Goal: Transaction & Acquisition: Purchase product/service

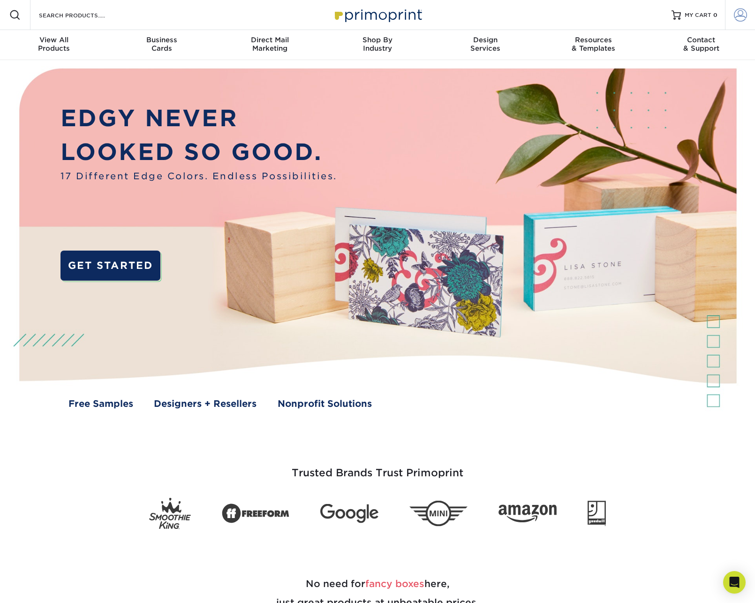
click at [743, 15] on span at bounding box center [740, 14] width 13 height 13
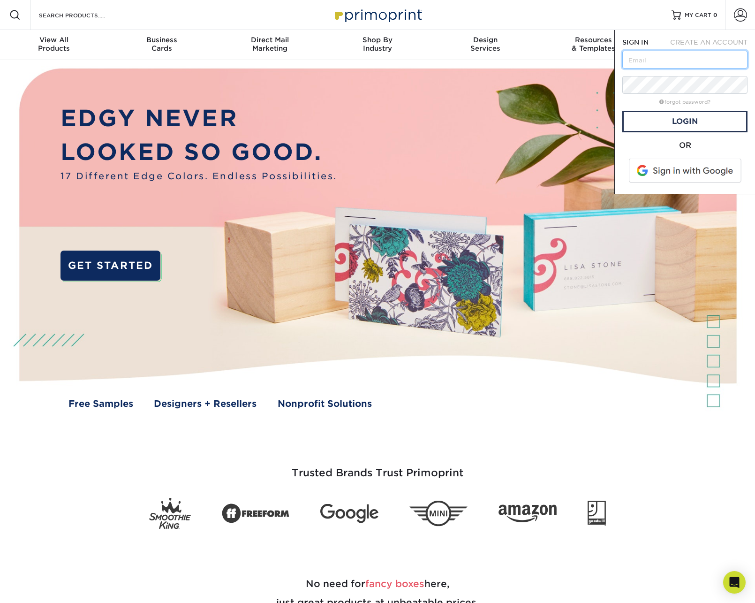
click at [650, 60] on input "text" at bounding box center [685, 60] width 125 height 18
paste input "amendoza@cimmp.com"
type input "amendoza@cimmp.com"
click at [696, 123] on link "Login" at bounding box center [685, 122] width 125 height 22
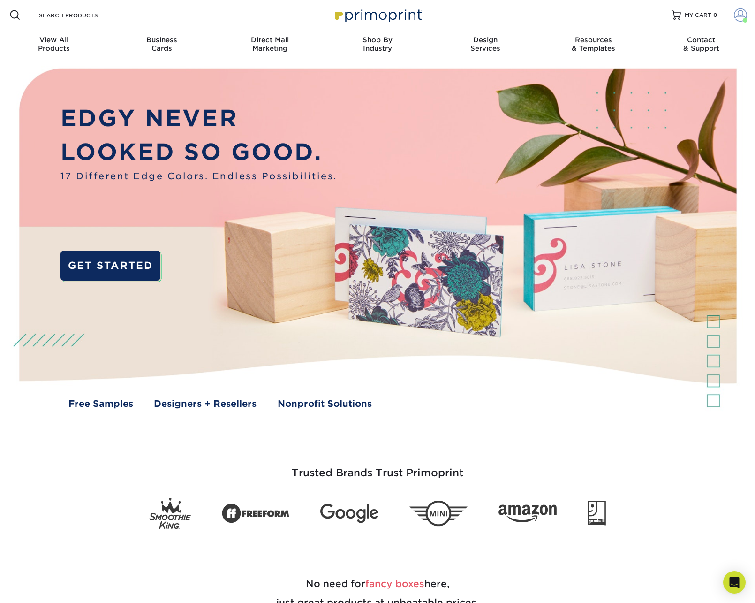
click at [743, 14] on span at bounding box center [740, 14] width 13 height 13
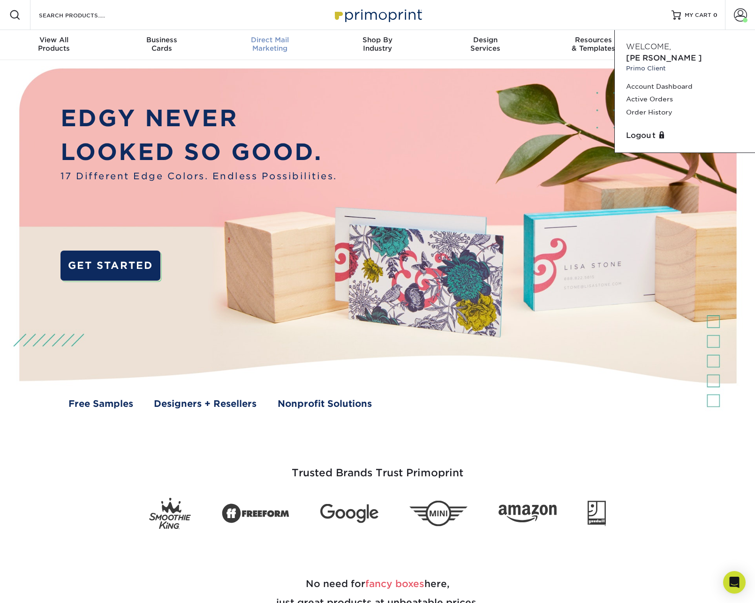
click at [269, 45] on div "Direct Mail Marketing" at bounding box center [270, 44] width 108 height 17
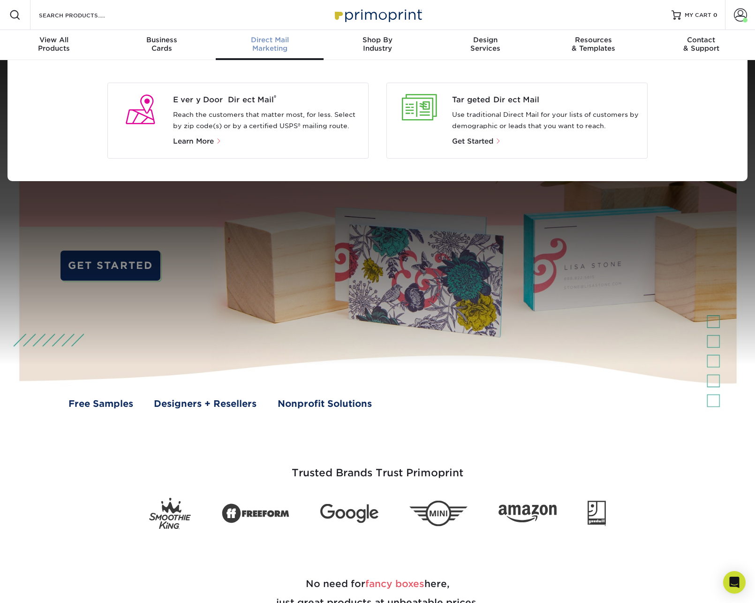
click at [278, 44] on div "Direct Mail Marketing" at bounding box center [270, 44] width 108 height 17
click at [72, 43] on span "View All" at bounding box center [54, 40] width 108 height 8
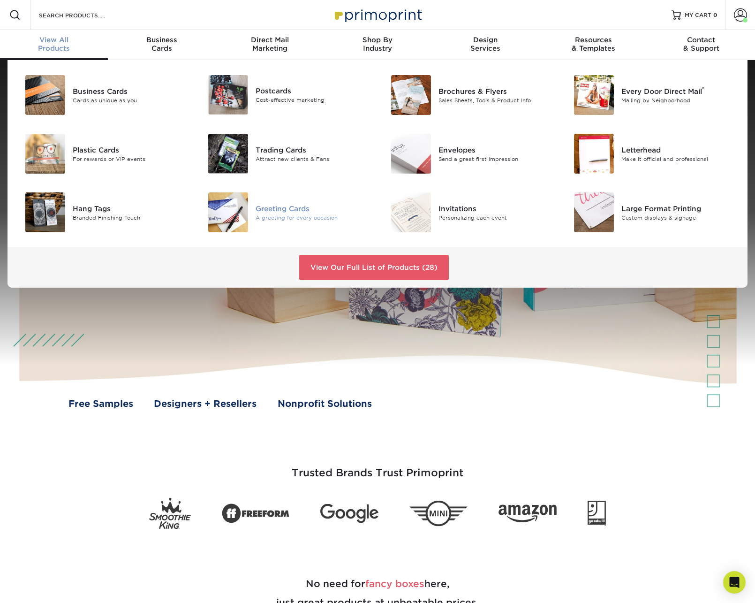
drag, startPoint x: 233, startPoint y: 211, endPoint x: 232, endPoint y: 217, distance: 5.8
click at [233, 212] on img at bounding box center [228, 212] width 40 height 40
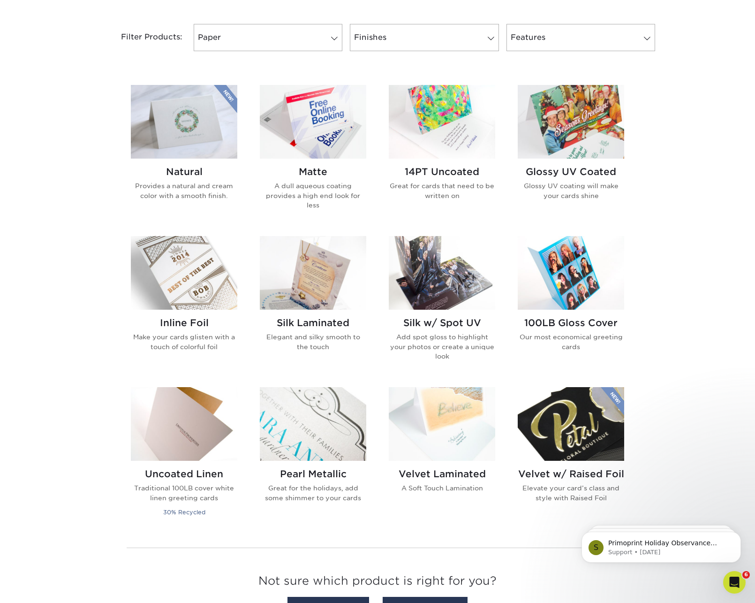
scroll to position [389, 0]
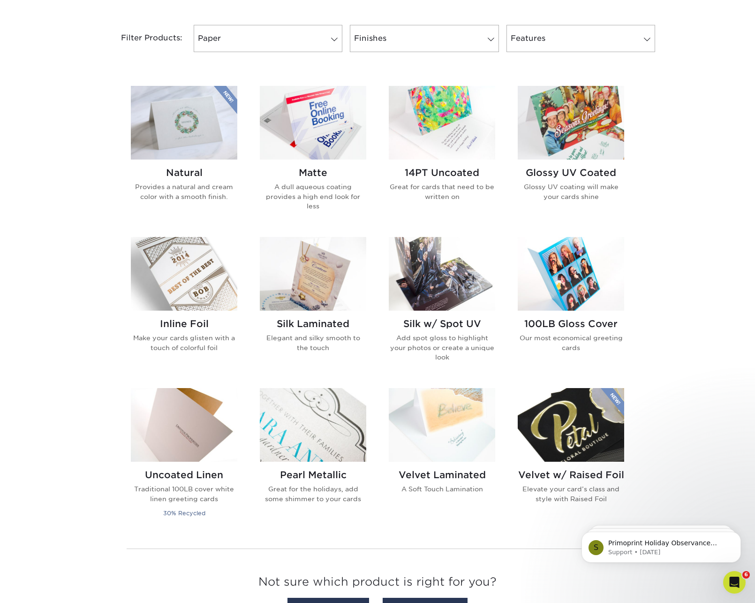
click at [449, 288] on img at bounding box center [442, 274] width 107 height 74
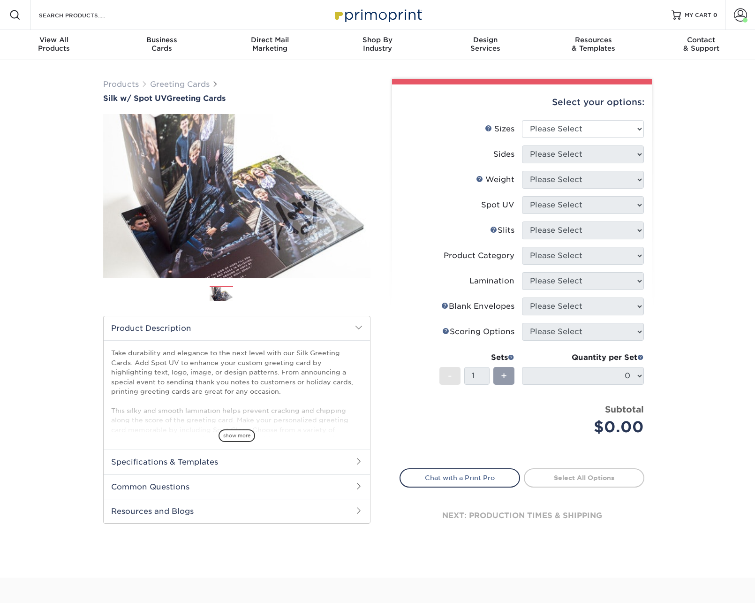
click at [229, 440] on span "show more" at bounding box center [237, 435] width 37 height 13
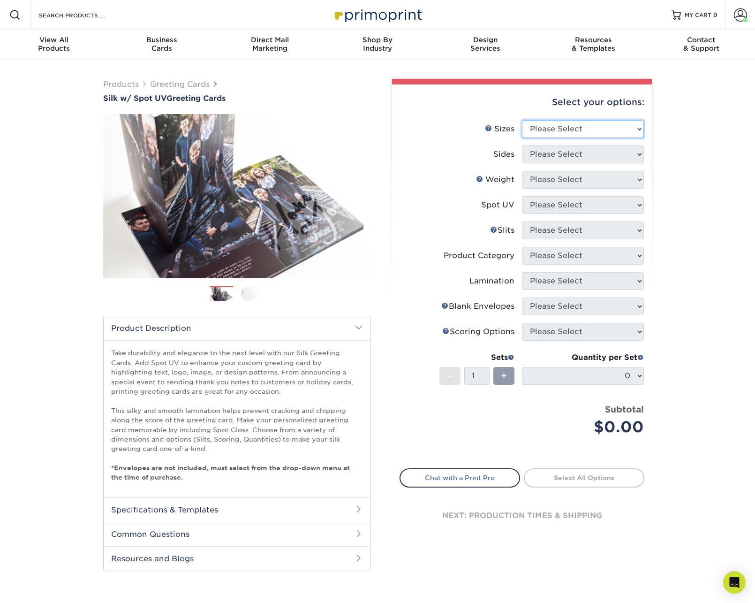
click at [598, 128] on select "Please Select 4.25" x 11" 5.5" x 8.5" 6" x 9" 6" x 12" 7" x 10" 8.5" x 11"" at bounding box center [583, 129] width 122 height 18
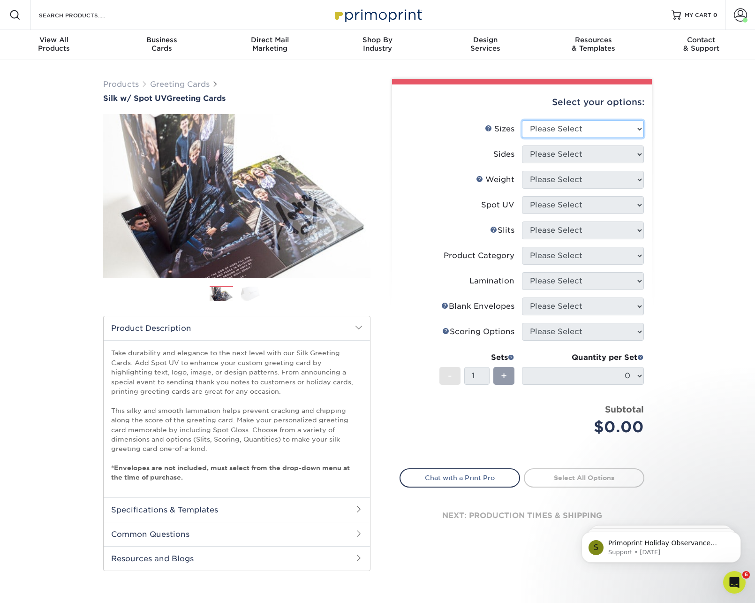
select select "7.00x10.00"
click at [522, 120] on select "Please Select 4.25" x 11" 5.5" x 8.5" 6" x 9" 6" x 12" 7" x 10" 8.5" x 11"" at bounding box center [583, 129] width 122 height 18
click at [567, 158] on select "Please Select Print Both Sides Print Front Only" at bounding box center [583, 154] width 122 height 18
select select "13abbda7-1d64-4f25-8bb2-c179b224825d"
click at [522, 145] on select "Please Select Print Both Sides Print Front Only" at bounding box center [583, 154] width 122 height 18
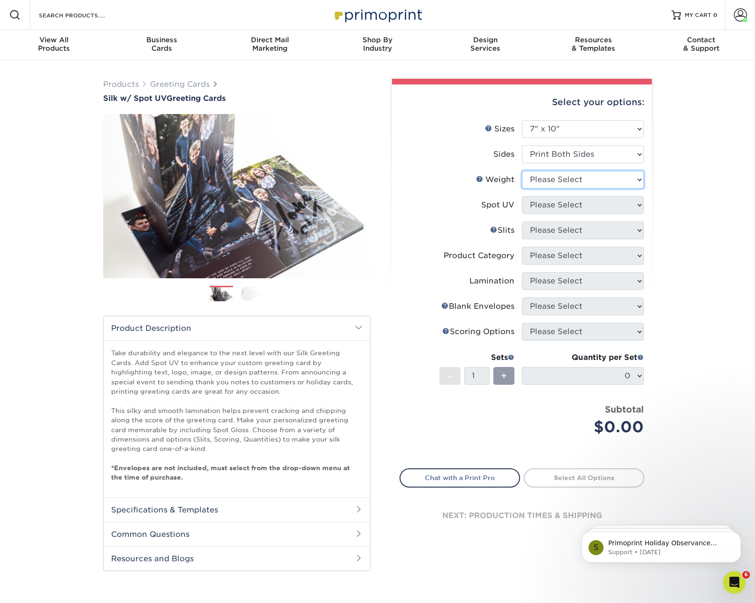
click at [576, 179] on select "Please Select 16PT" at bounding box center [583, 180] width 122 height 18
select select "16PT"
click at [522, 171] on select "Please Select 16PT" at bounding box center [583, 180] width 122 height 18
click at [586, 201] on select "Please Select Front and Back (Both Sides) Front Only Back Only" at bounding box center [583, 205] width 122 height 18
select select "1"
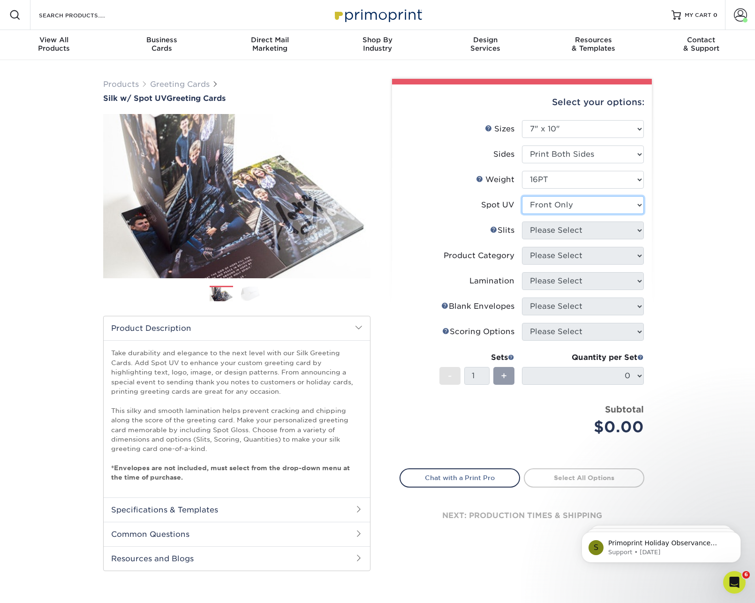
click at [522, 196] on select "Please Select Front and Back (Both Sides) Front Only Back Only" at bounding box center [583, 205] width 122 height 18
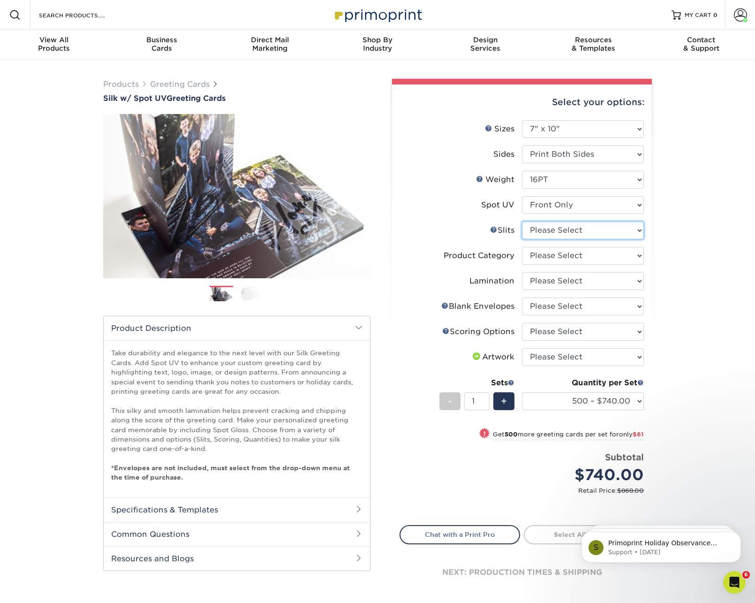
click at [575, 229] on select "Please Select Moon Slits Bottom Panel Moon Slits Right Panel No Gift Card Slits…" at bounding box center [583, 230] width 122 height 18
select select "c4055f3c-a707-4a99-931b-ce83690041fd"
click at [522, 221] on select "Please Select Moon Slits Bottom Panel Moon Slits Right Panel No Gift Card Slits…" at bounding box center [583, 230] width 122 height 18
click at [572, 260] on select "Please Select Greeting Cards" at bounding box center [583, 256] width 122 height 18
select select "b7f8198f-f281-4438-a52e-cd7a5c5c0cfc"
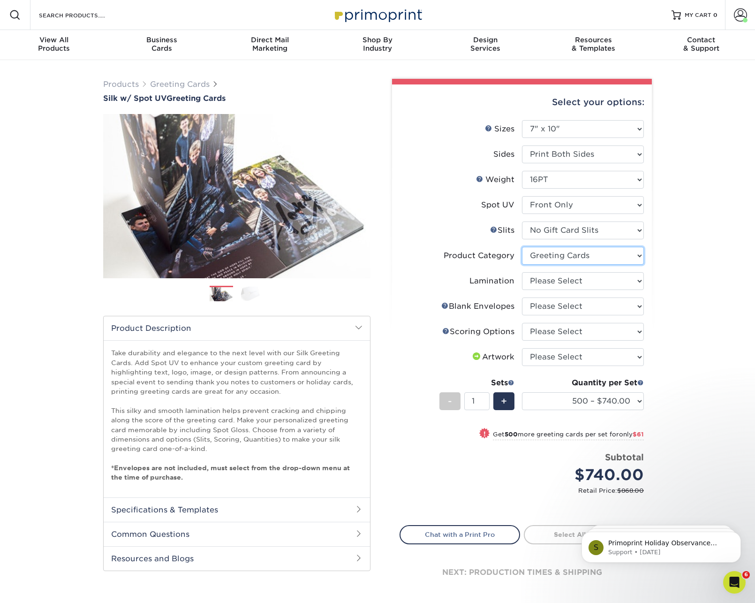
click at [522, 247] on select "Please Select Greeting Cards" at bounding box center [583, 256] width 122 height 18
click at [595, 284] on select "Please Select Silk" at bounding box center [583, 281] width 122 height 18
select select "ccacb42f-45f7-42d3-bbd3-7c8421cf37f0"
click at [522, 272] on select "Please Select Silk" at bounding box center [583, 281] width 122 height 18
click at [591, 309] on select "Please Select No Blank Envelopes Yes 500 Envelopes A7 Yes 1000 Envelopes A7 Yes…" at bounding box center [583, 306] width 122 height 18
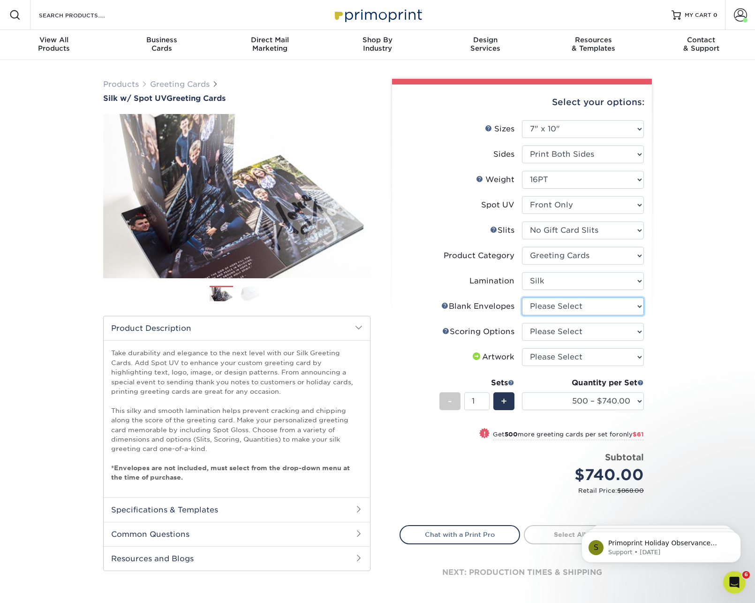
select select "45128b66-5b51-4adf-9818-28af5b7caeb9"
click at [522, 297] on select "Please Select No Blank Envelopes Yes 500 Envelopes A7 Yes 1000 Envelopes A7 Yes…" at bounding box center [583, 306] width 122 height 18
click at [597, 330] on select "Please Select Score in Half" at bounding box center [583, 332] width 122 height 18
select select "b23166fa-223a-4016-b2d3-d3438452c7d9"
click at [522, 323] on select "Please Select Score in Half" at bounding box center [583, 332] width 122 height 18
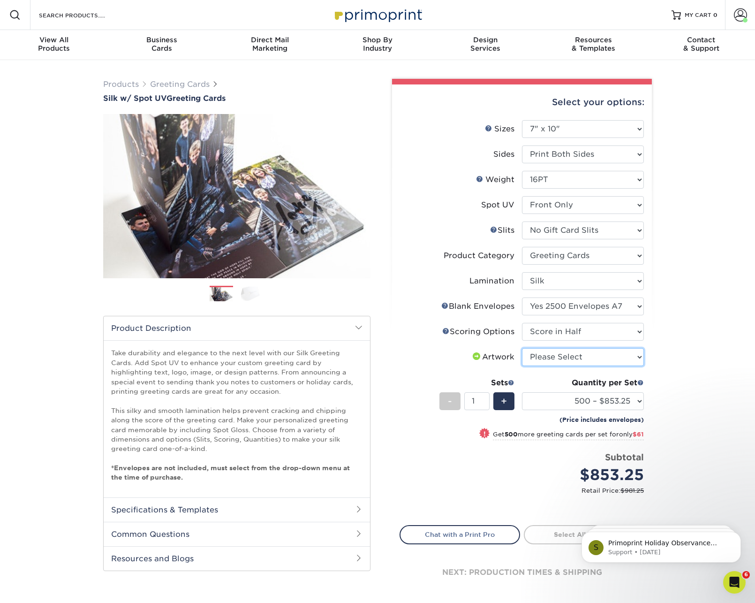
click at [603, 353] on select "Please Select I will upload files I need a design - $75" at bounding box center [583, 357] width 122 height 18
select select "upload"
click at [522, 348] on select "Please Select I will upload files I need a design - $75" at bounding box center [583, 357] width 122 height 18
click at [358, 506] on span at bounding box center [359, 509] width 8 height 8
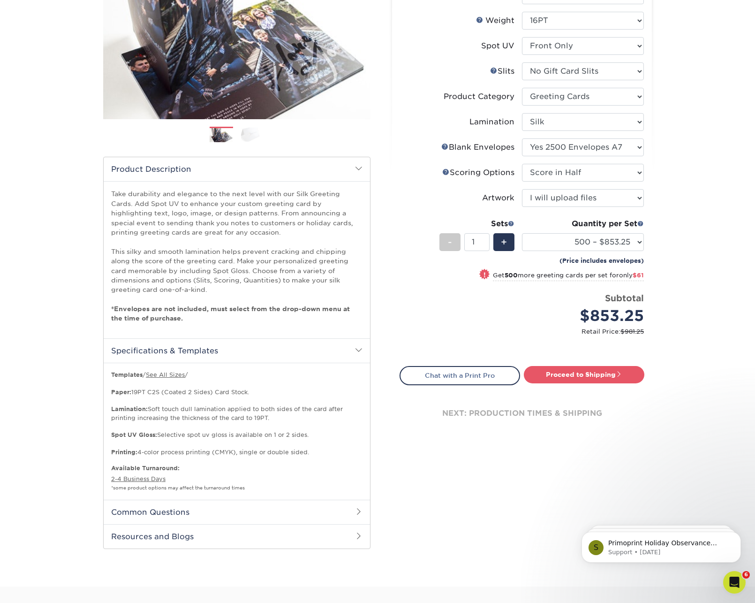
scroll to position [164, 0]
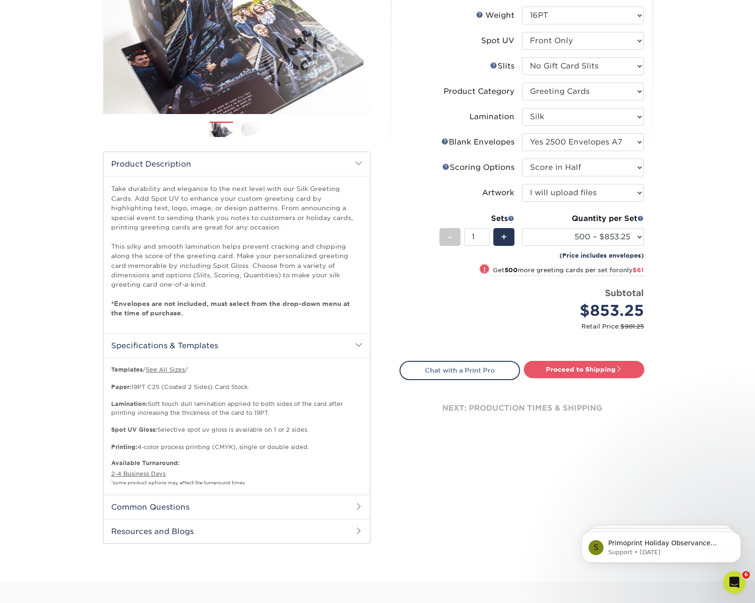
click at [357, 505] on span at bounding box center [359, 507] width 8 height 8
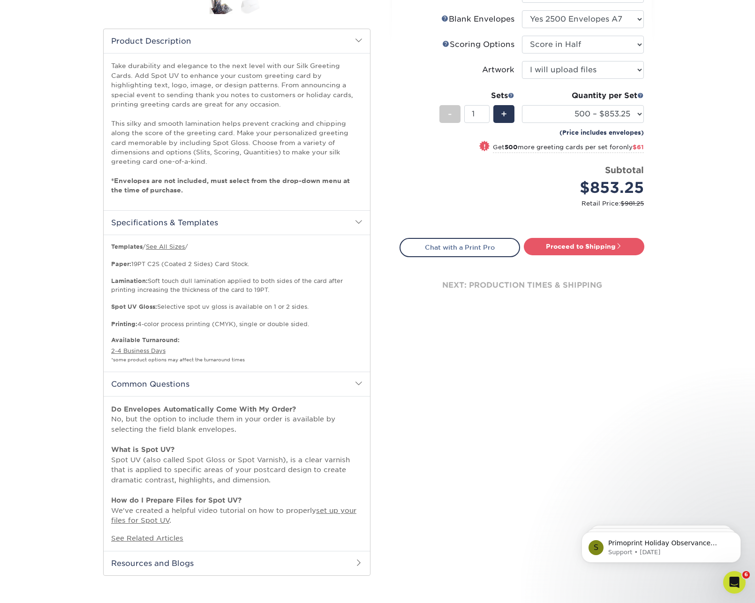
scroll to position [289, 0]
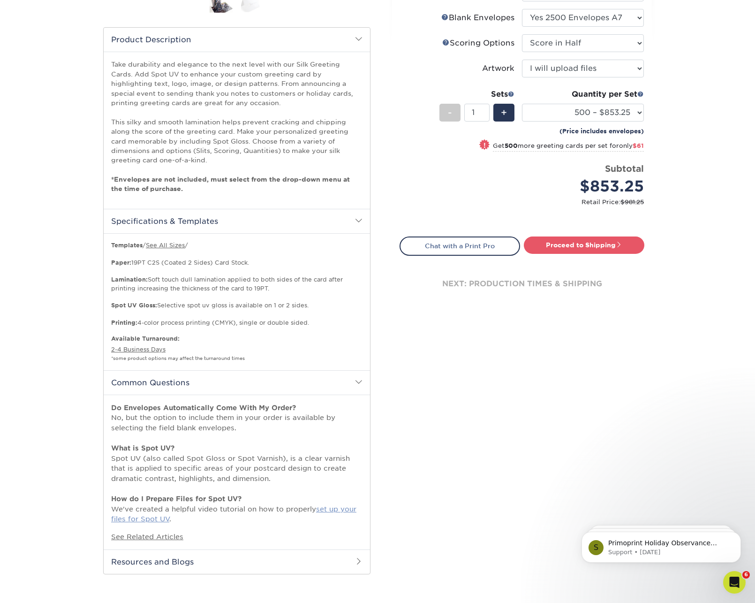
click at [157, 518] on link "set up your files for Spot UV" at bounding box center [233, 514] width 245 height 18
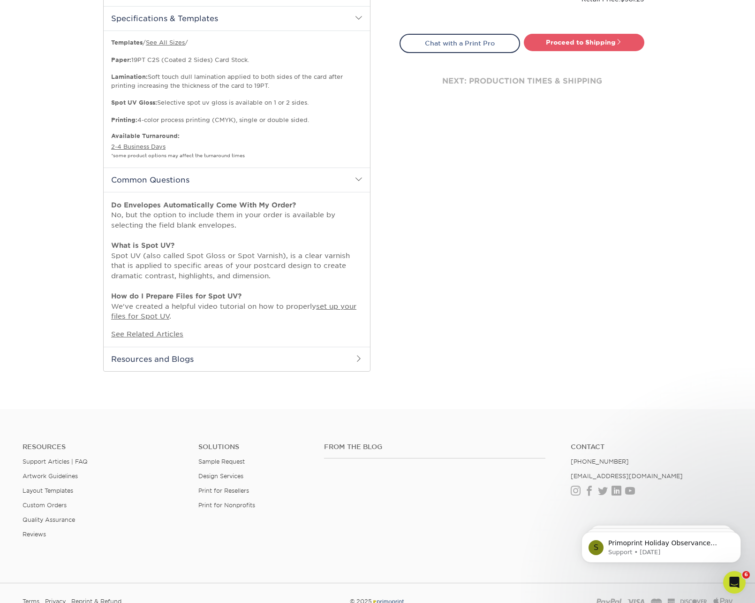
scroll to position [493, 0]
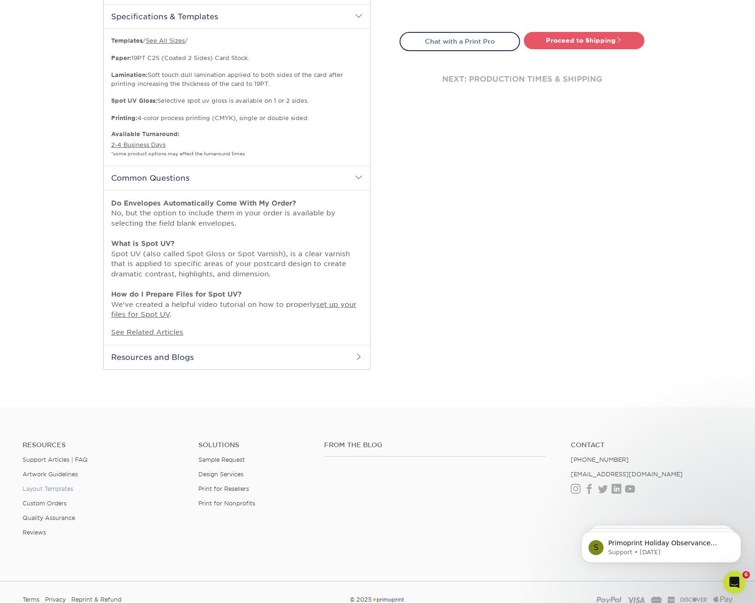
click at [54, 486] on link "Layout Templates" at bounding box center [48, 488] width 51 height 7
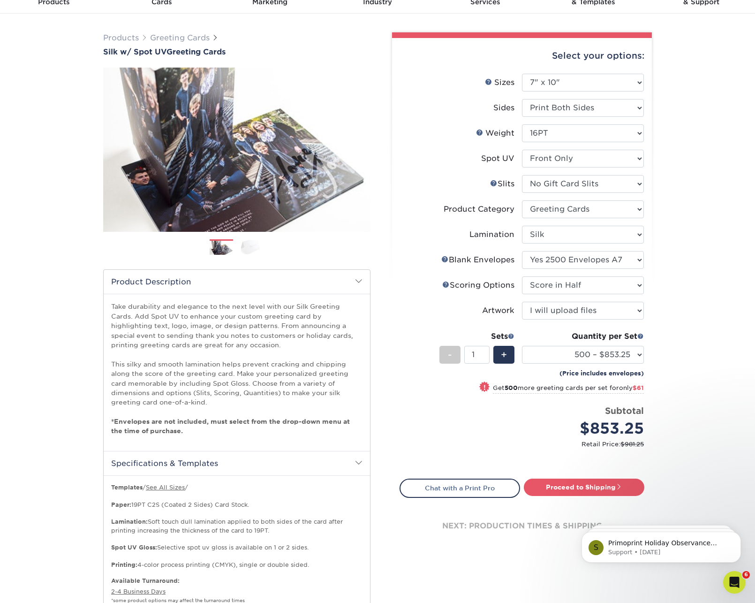
scroll to position [46, 0]
click at [648, 257] on div "Select your options: Sizes Help Sizes Please Select 4.25" x 11" 5.5" x 8.5" 6" …" at bounding box center [522, 300] width 260 height 524
click at [643, 257] on select "Please Select No Blank Envelopes Yes 500 Envelopes A7 Yes 1000 Envelopes A7 Yes…" at bounding box center [583, 261] width 122 height 18
select select "9f137334-7cf0-4a73-8a74-a4df662606ea"
click at [522, 252] on select "Please Select No Blank Envelopes Yes 500 Envelopes A7 Yes 1000 Envelopes A7 Yes…" at bounding box center [583, 261] width 122 height 18
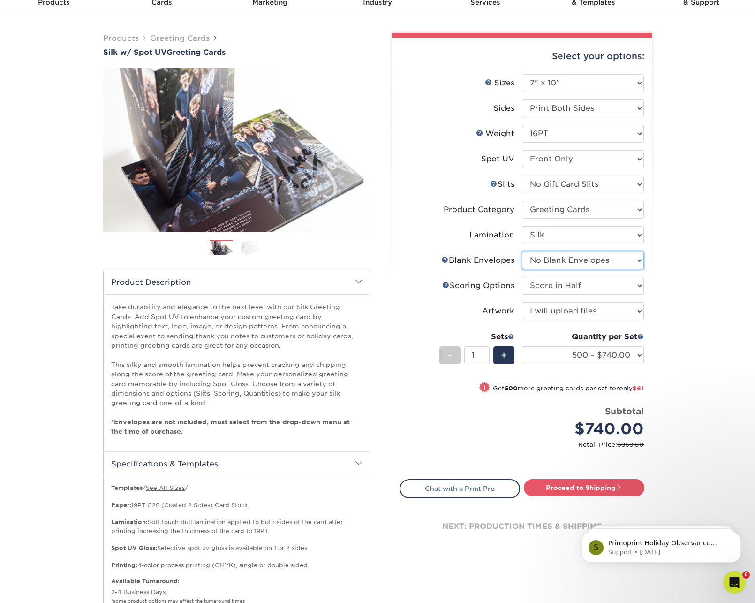
click at [637, 260] on select "Please Select No Blank Envelopes Yes 500 Envelopes A7 Yes 1000 Envelopes A7 Yes…" at bounding box center [583, 261] width 122 height 18
click at [579, 263] on select "Please Select No Blank Envelopes Yes 500 Envelopes A7 Yes 1000 Envelopes A7 Yes…" at bounding box center [583, 261] width 122 height 18
click at [638, 262] on select "Please Select No Blank Envelopes Yes 500 Envelopes A7 Yes 1000 Envelopes A7 Yes…" at bounding box center [583, 261] width 122 height 18
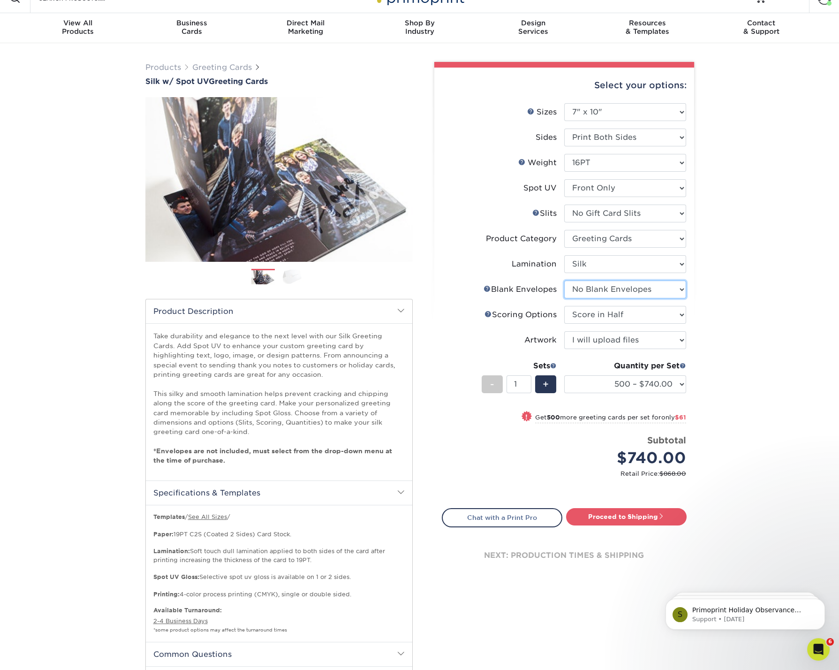
scroll to position [0, 0]
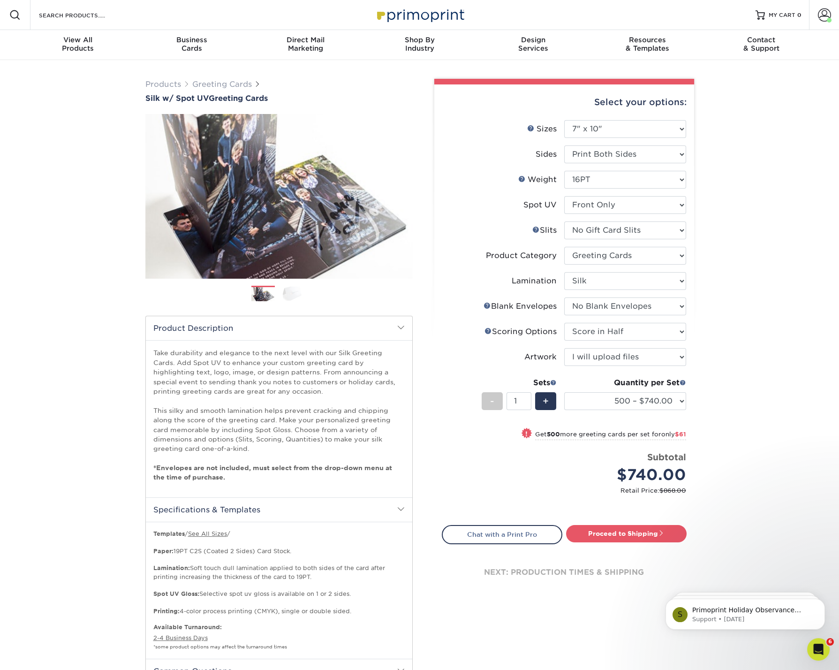
click at [762, 376] on div "Products Greeting Cards Silk w/ Spot UV Greeting Cards Previous Next /" at bounding box center [419, 480] width 839 height 840
click at [617, 401] on select "500 – $740.00 1000 – $801.00 2500 – $1899.00 5000 – $3116.00 10000 – $6512.00" at bounding box center [625, 401] width 122 height 18
select select "2500 – $1899.00"
click at [564, 392] on select "500 – $740.00 1000 – $801.00 2500 – $1899.00 5000 – $3116.00 10000 – $6512.00" at bounding box center [625, 401] width 122 height 18
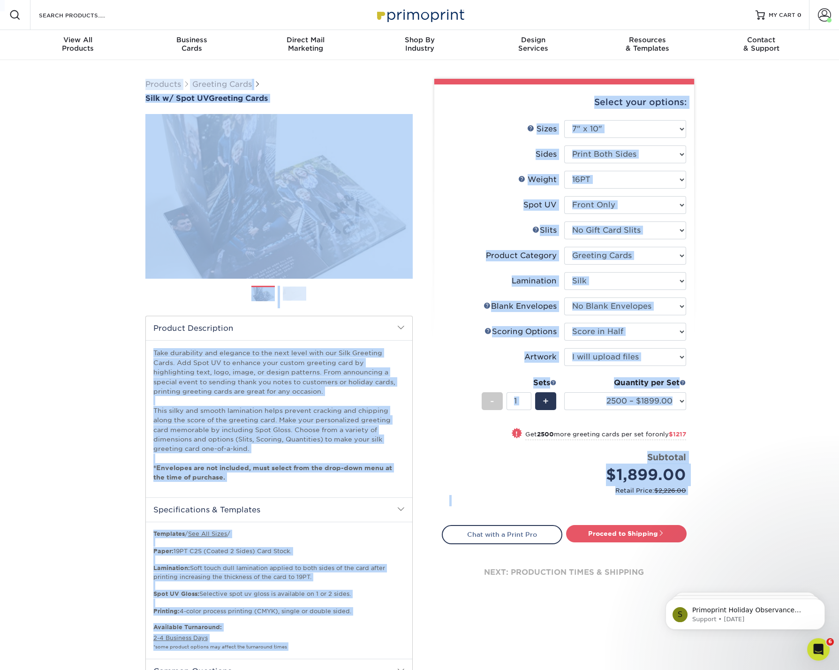
drag, startPoint x: 767, startPoint y: 387, endPoint x: 691, endPoint y: 491, distance: 129.0
click at [646, 492] on html "Resources Menu Search Products Account Welcome, Adriana Primo Client Account Da…" at bounding box center [419, 587] width 839 height 1175
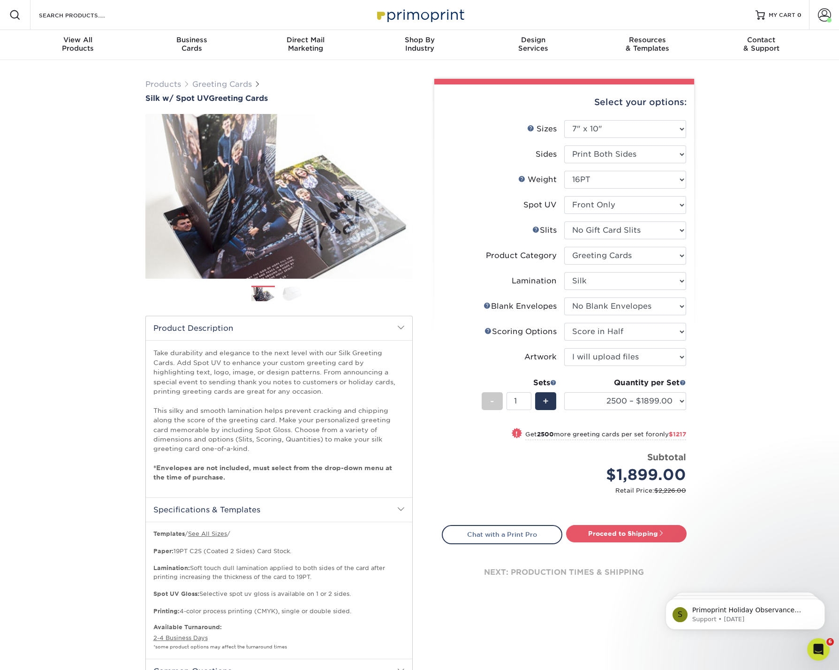
drag, startPoint x: 742, startPoint y: 494, endPoint x: 750, endPoint y: 514, distance: 21.7
click at [745, 494] on div "Products Greeting Cards Silk w/ Spot UV Greeting Cards Previous Next /" at bounding box center [419, 480] width 839 height 840
click at [762, 603] on icon "Open Intercom Messenger" at bounding box center [817, 648] width 15 height 15
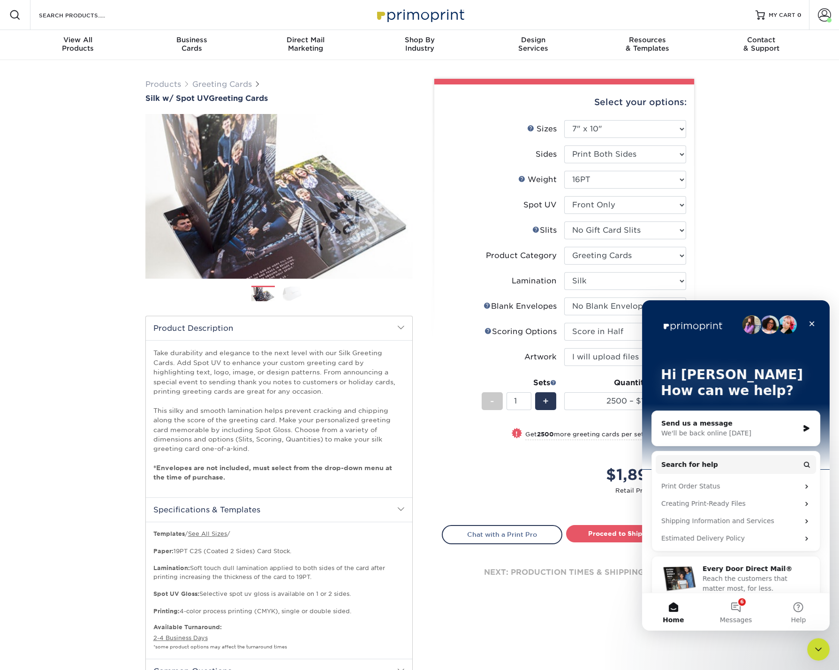
click at [558, 603] on div "Select your options: Sizes Help Sizes Please Select 4.25" x 11" 6" x 9" -" at bounding box center [561, 476] width 282 height 795
click at [762, 325] on icon "Close" at bounding box center [812, 324] width 8 height 8
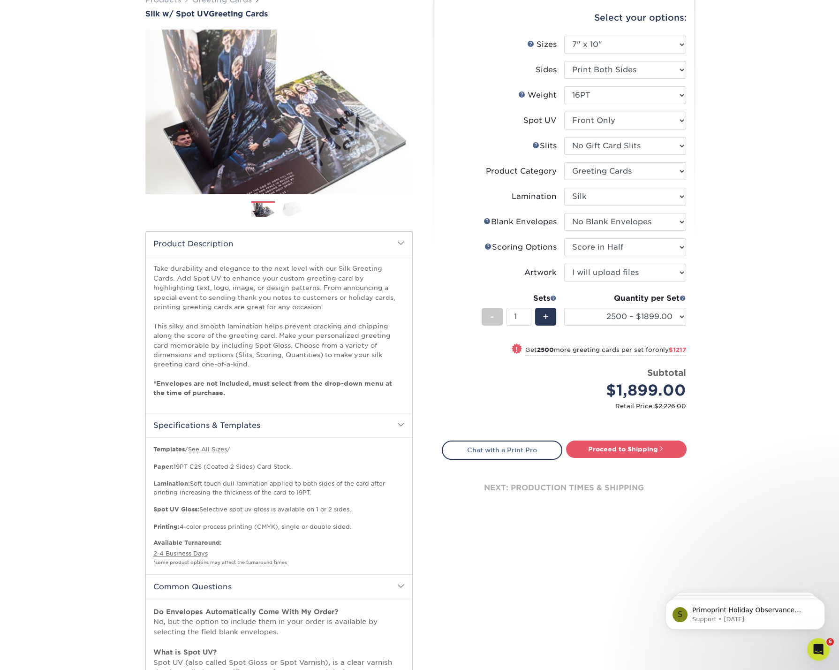
scroll to position [98, 0]
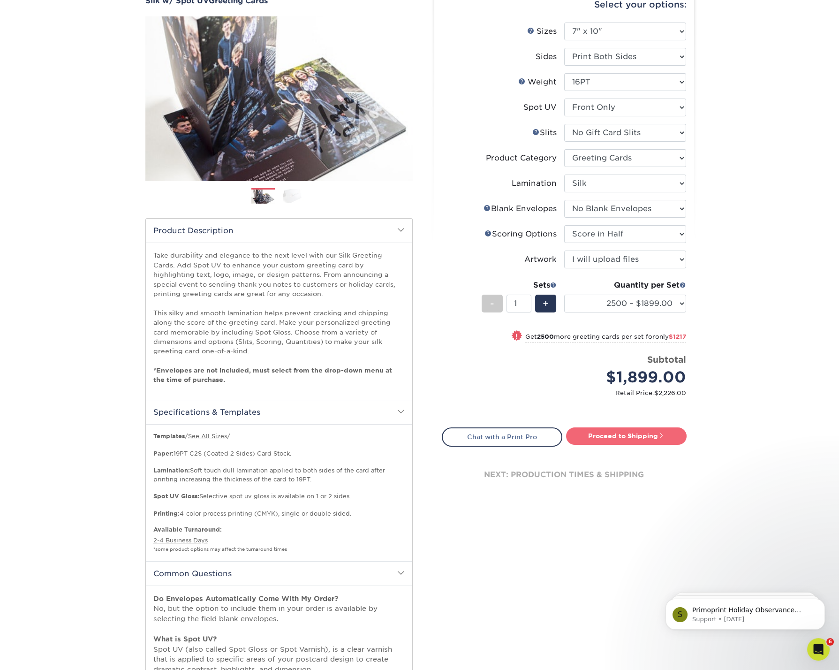
click at [595, 436] on link "Proceed to Shipping" at bounding box center [626, 435] width 121 height 17
type input "Set 1"
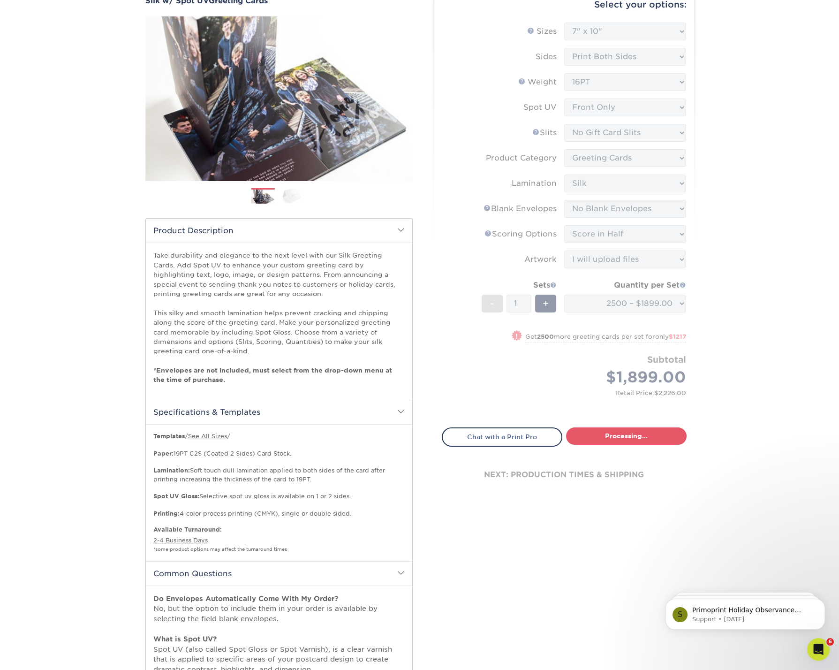
select select "070ebdcb-b698-4cbd-bee7-870d6950193f"
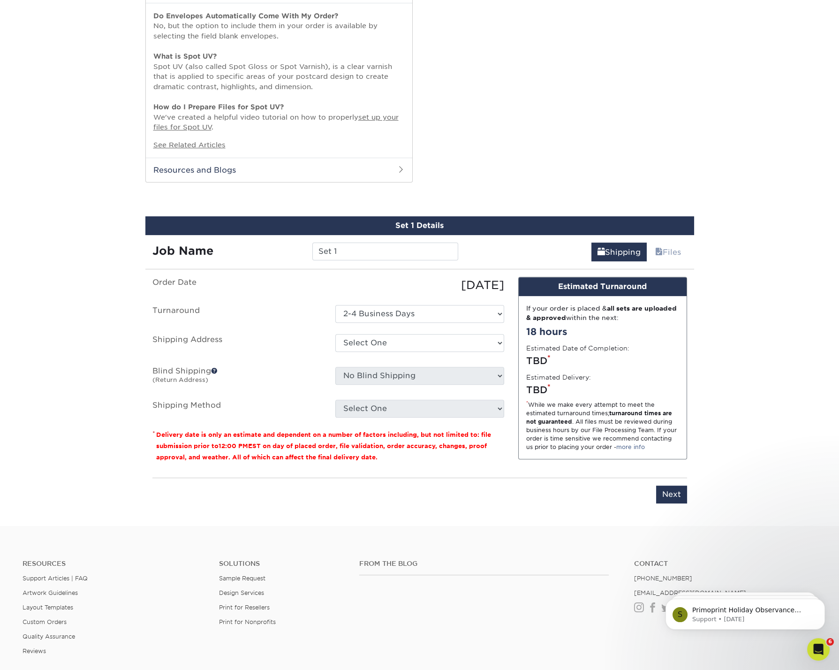
scroll to position [807, 0]
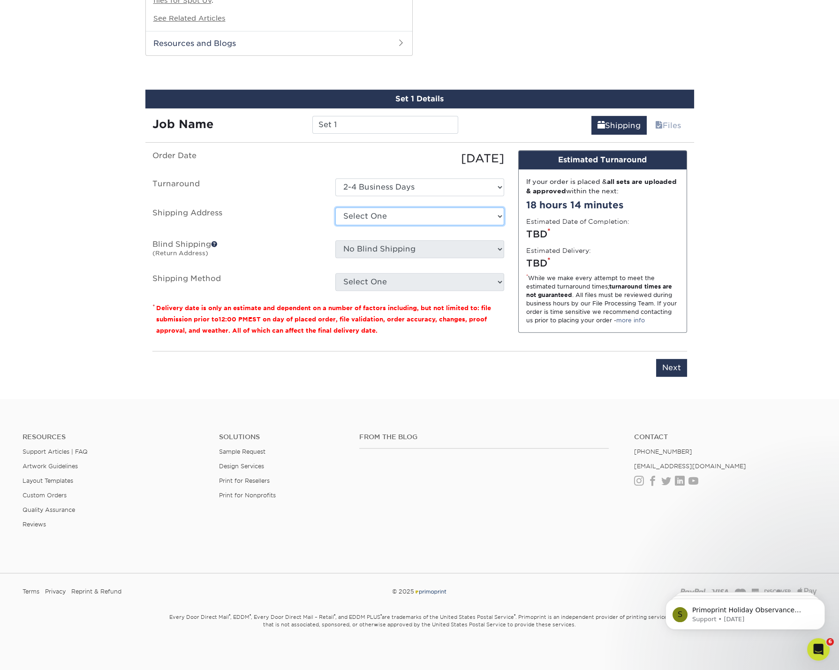
click at [378, 216] on select "Select One ACN -- C JONES ADRI-HOME Alejandra Morales BARRICADE CIM MARKETING C…" at bounding box center [420, 216] width 169 height 18
click at [365, 183] on select "Select One 2-4 Business Days" at bounding box center [420, 187] width 169 height 18
click at [336, 178] on select "Select One 2-4 Business Days" at bounding box center [420, 187] width 169 height 18
click at [354, 213] on select "Select One ACN -- C JONES ADRI-HOME Alejandra Morales BARRICADE CIM MARKETING C…" at bounding box center [420, 216] width 169 height 18
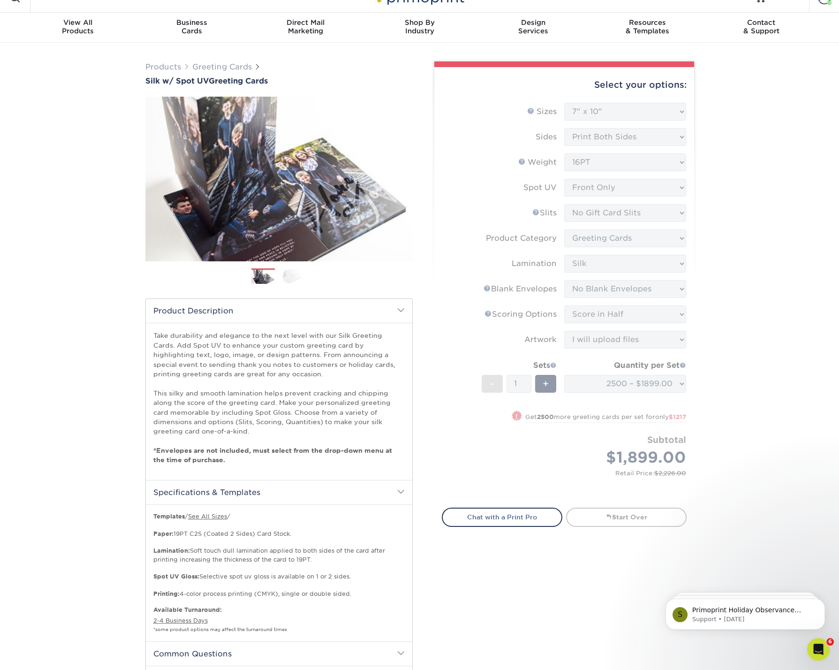
scroll to position [0, 0]
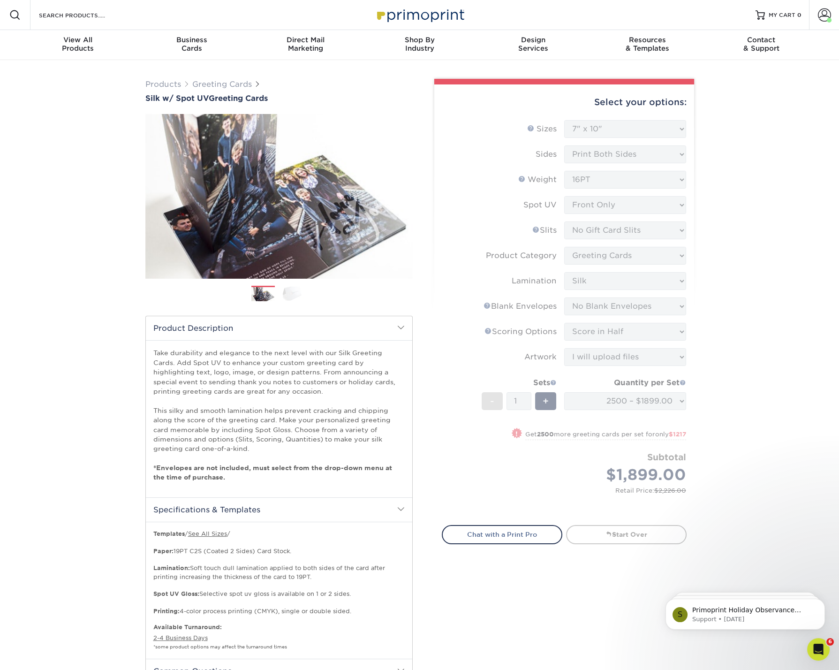
click at [762, 120] on div "Products Greeting Cards Silk w/ Spot UV Greeting Cards Previous Next /" at bounding box center [419, 633] width 839 height 1146
click at [762, 109] on div "Products Greeting Cards Silk w/ Spot UV Greeting Cards Previous Next /" at bounding box center [419, 633] width 839 height 1146
click at [483, 492] on form "Sizes Help Sizes Please Select 4.25" x 11" 5.5" x 8.5" 6" x 9" 6" x 12" 7" x 10…" at bounding box center [564, 317] width 245 height 394
click at [762, 401] on div "Products Greeting Cards Silk w/ Spot UV Greeting Cards Previous Next /" at bounding box center [419, 633] width 839 height 1146
click at [737, 352] on div "Products Greeting Cards Silk w/ Spot UV Greeting Cards Previous Next /" at bounding box center [419, 633] width 839 height 1146
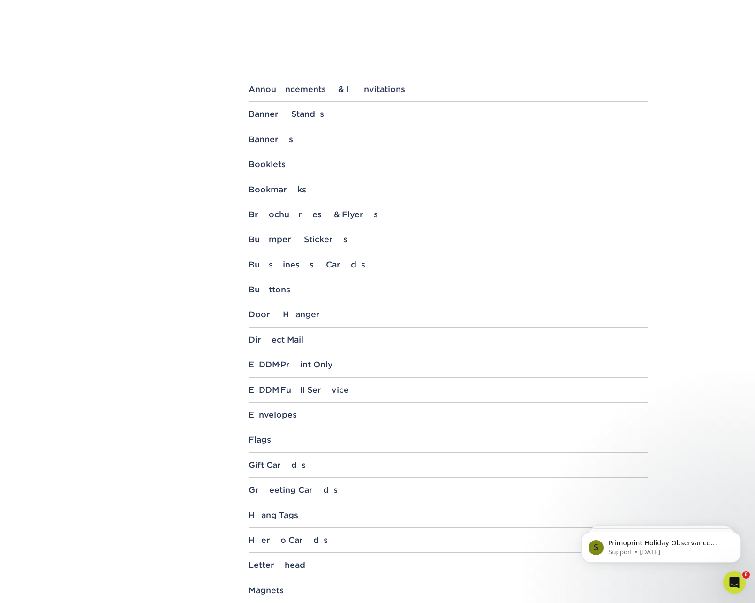
scroll to position [324, 0]
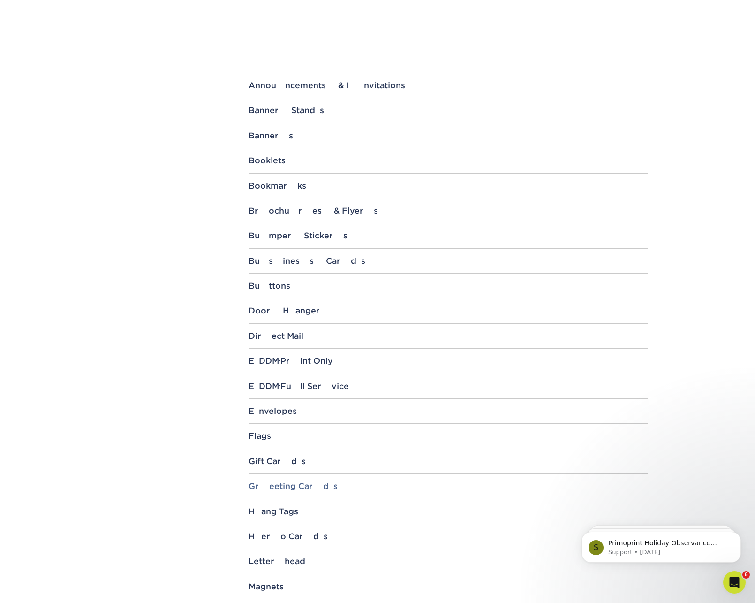
click at [298, 482] on div "Greeting Cards" at bounding box center [448, 485] width 399 height 9
click at [274, 511] on link "10" x 7"" at bounding box center [268, 512] width 25 height 8
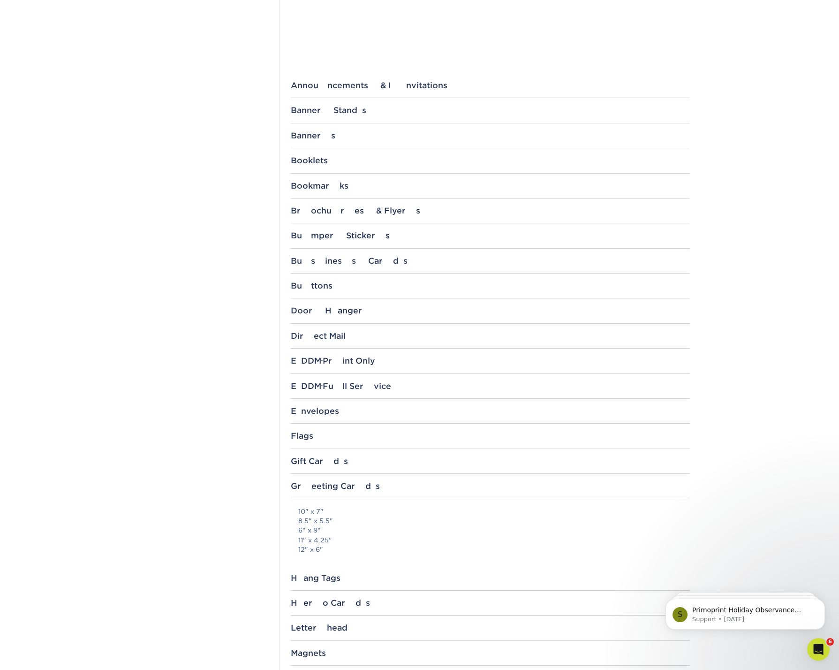
scroll to position [0, 0]
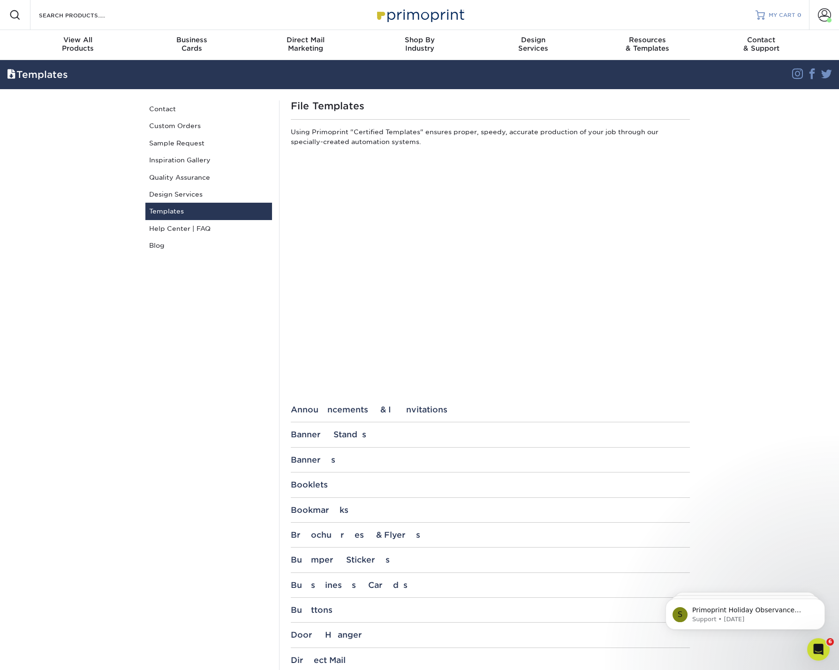
click at [755, 17] on span "MY CART" at bounding box center [782, 15] width 27 height 8
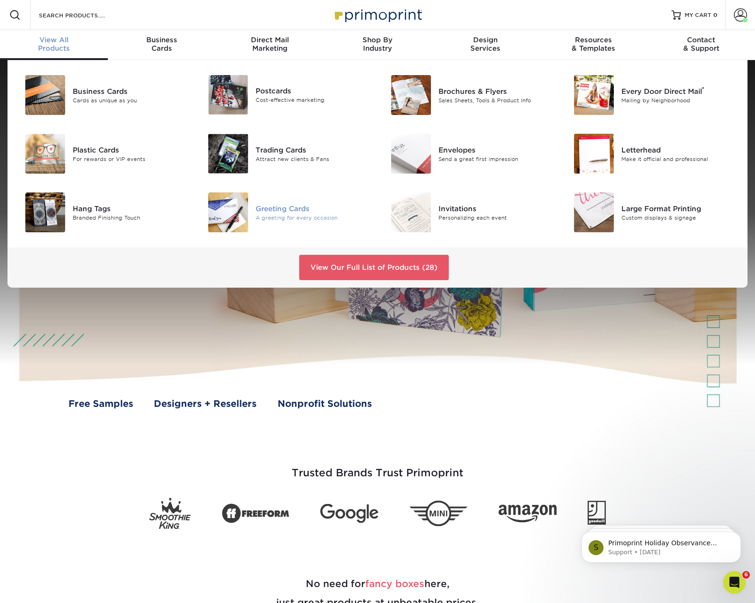
click at [299, 206] on div "Greeting Cards" at bounding box center [313, 208] width 115 height 10
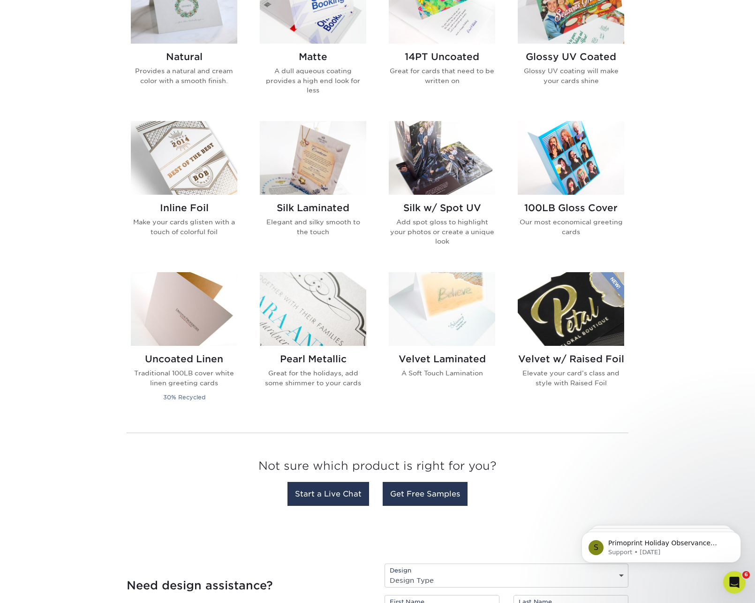
scroll to position [503, 0]
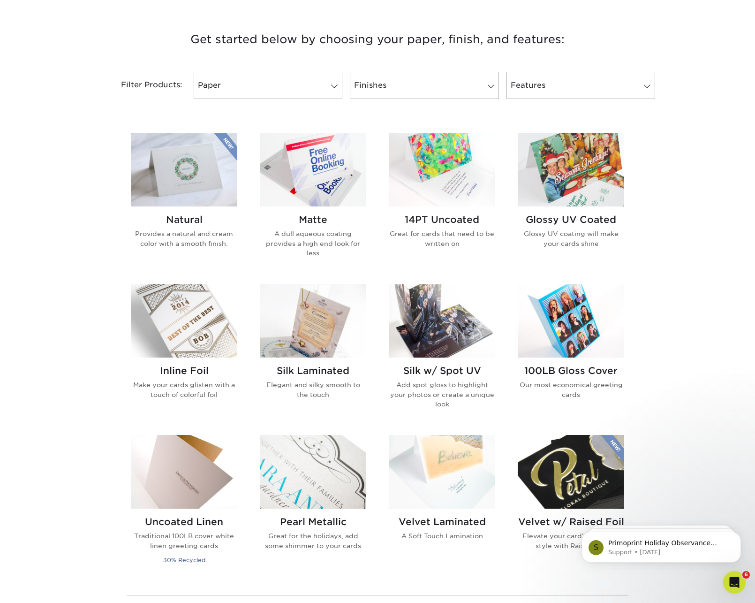
drag, startPoint x: 756, startPoint y: 93, endPoint x: 728, endPoint y: 110, distance: 33.2
click at [731, 119] on html "Resources Menu Search Products Account Welcome, Adriana Primo Client Account Da…" at bounding box center [377, 478] width 755 height 1641
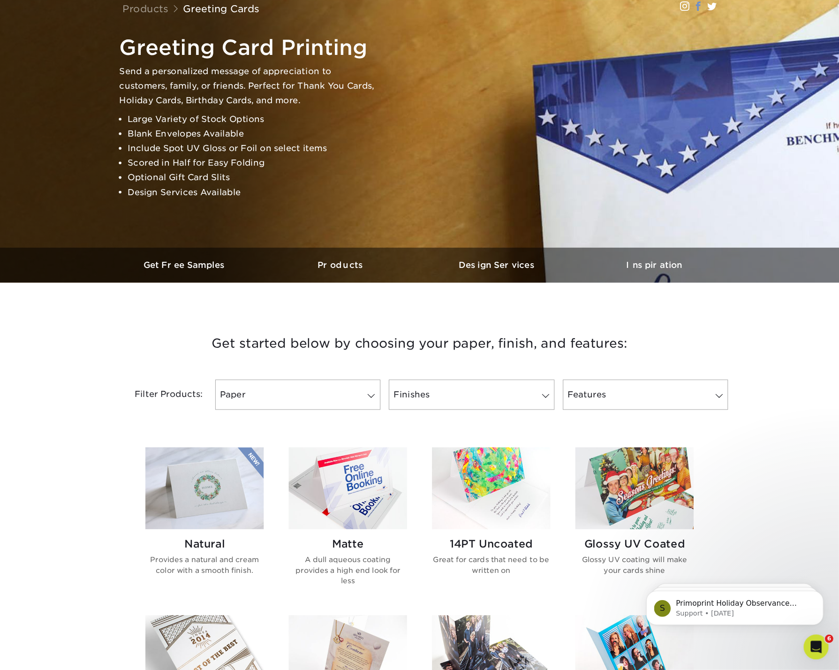
scroll to position [71, 0]
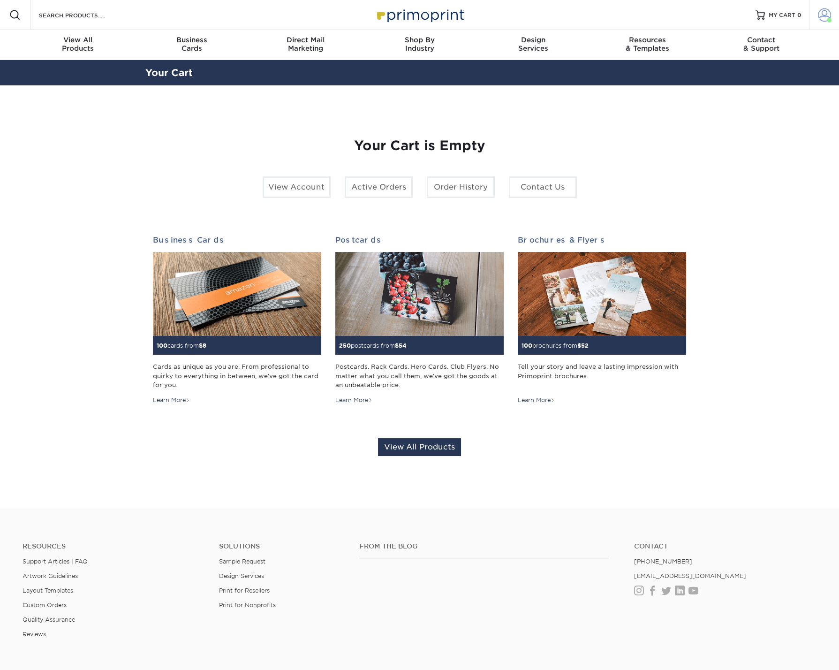
click at [820, 9] on span at bounding box center [824, 14] width 13 height 13
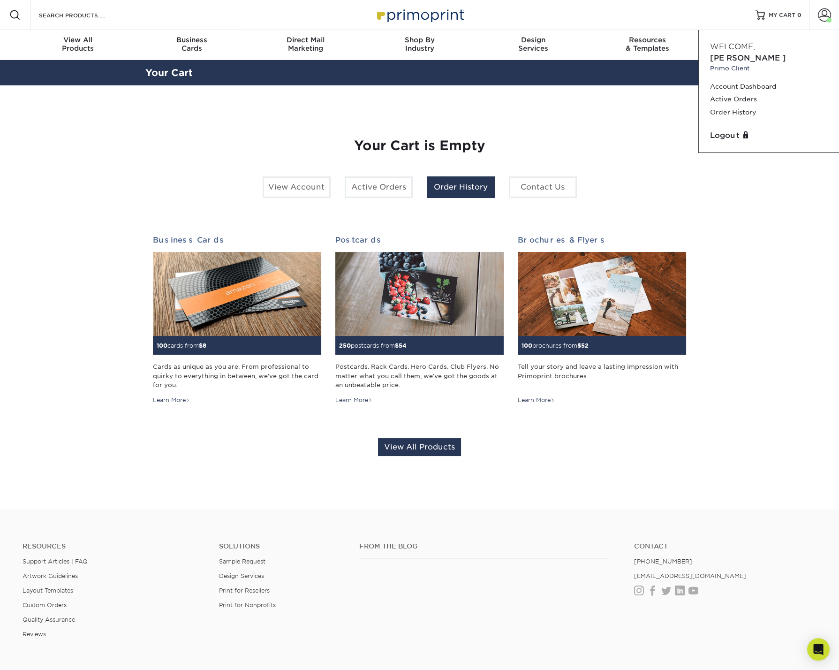
click at [469, 186] on link "Order History" at bounding box center [461, 187] width 68 height 22
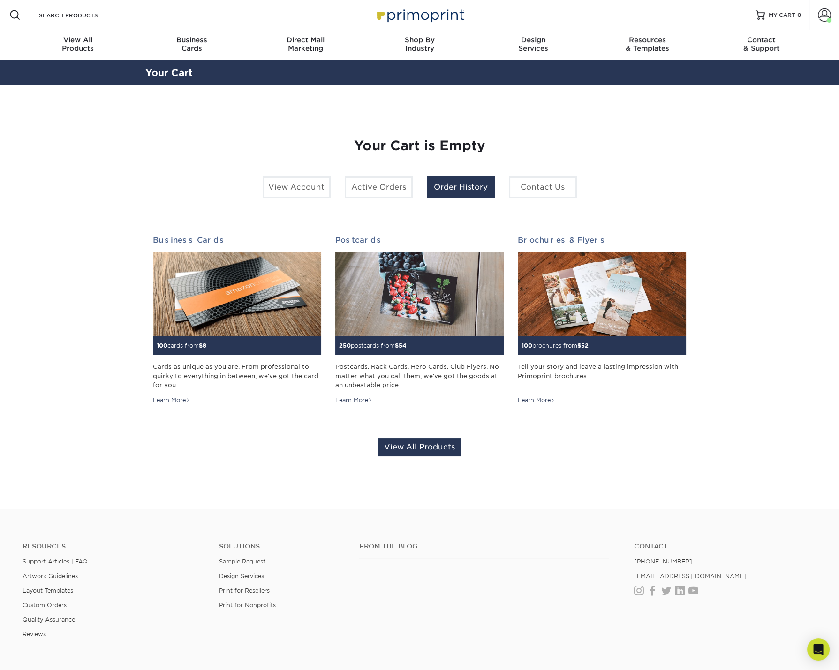
click at [445, 185] on link "Order History" at bounding box center [461, 187] width 68 height 22
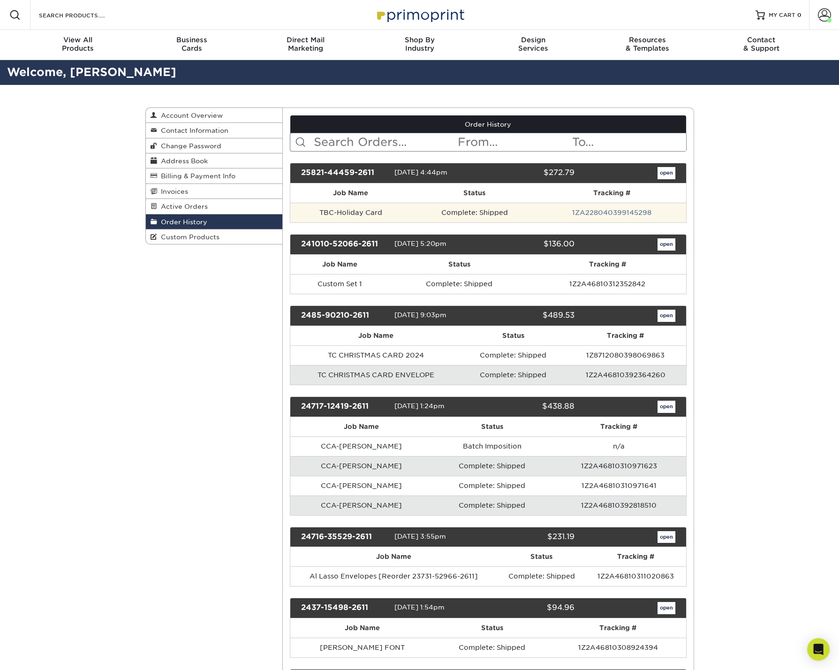
click at [352, 211] on td "TBC-Holiday Card" at bounding box center [350, 213] width 121 height 20
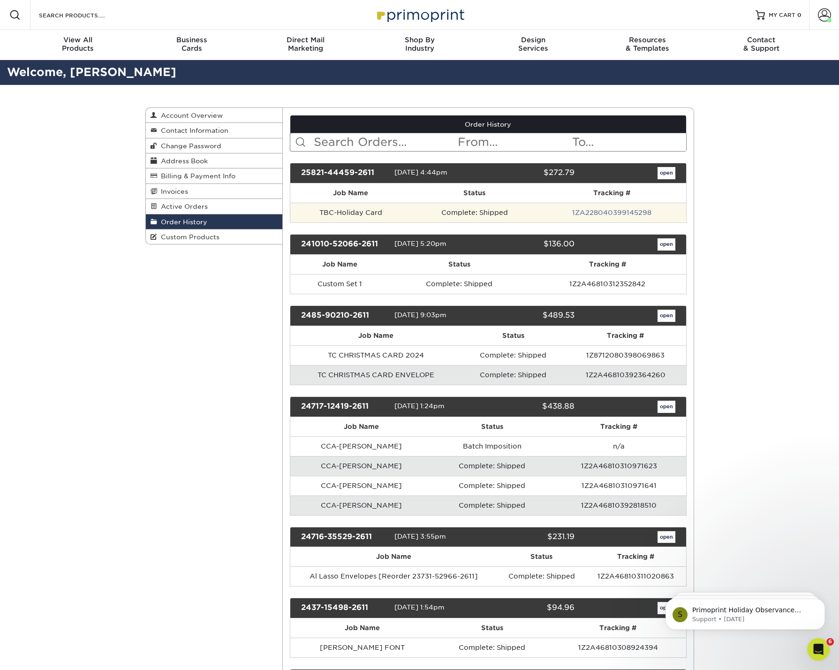
click at [330, 211] on td "TBC-Holiday Card" at bounding box center [350, 213] width 121 height 20
click at [345, 211] on td "TBC-Holiday Card" at bounding box center [350, 213] width 121 height 20
click at [336, 212] on td "TBC-Holiday Card" at bounding box center [350, 213] width 121 height 20
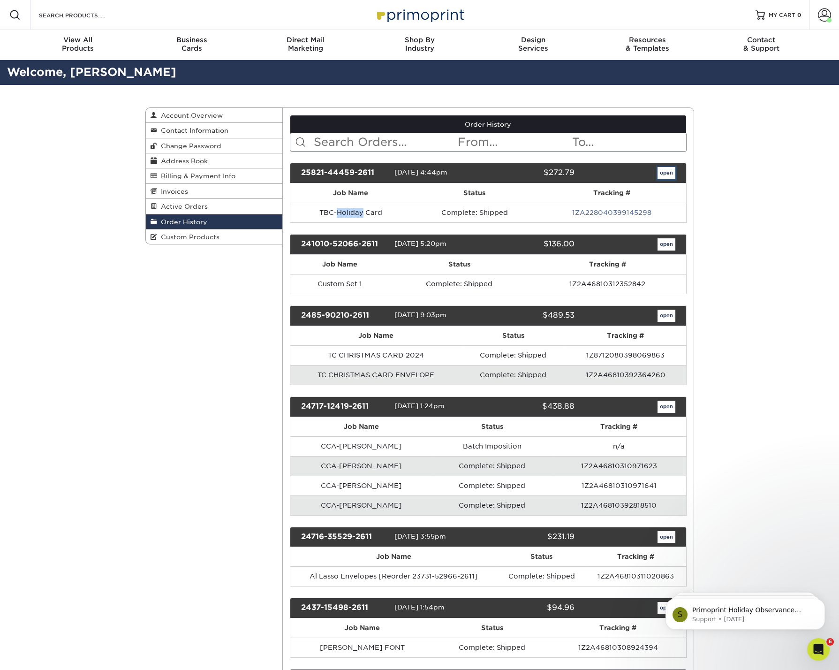
click at [668, 174] on link "open" at bounding box center [667, 173] width 18 height 12
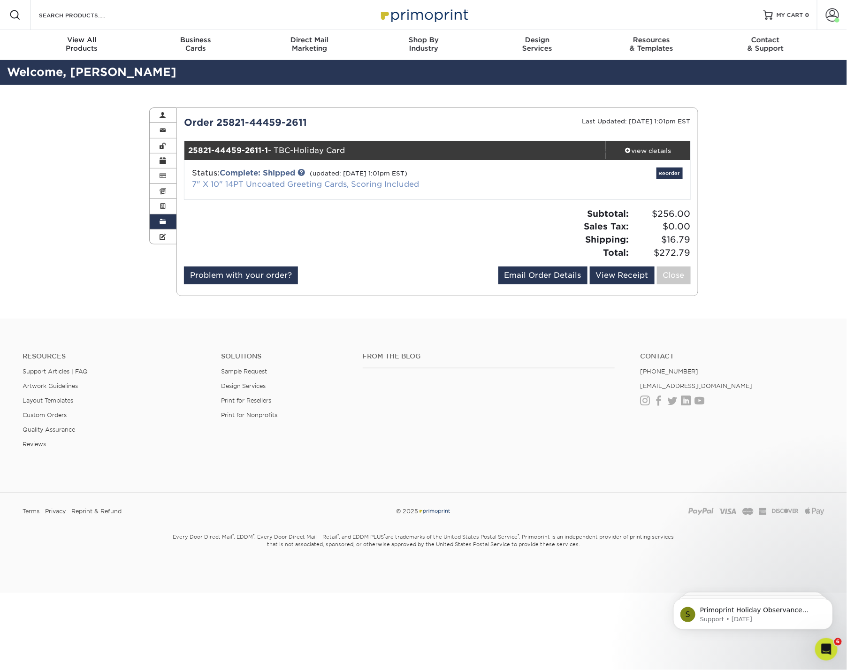
click at [327, 186] on link "7" X 10" 14PT Uncoated Greeting Cards, Scoring Included" at bounding box center [305, 184] width 227 height 9
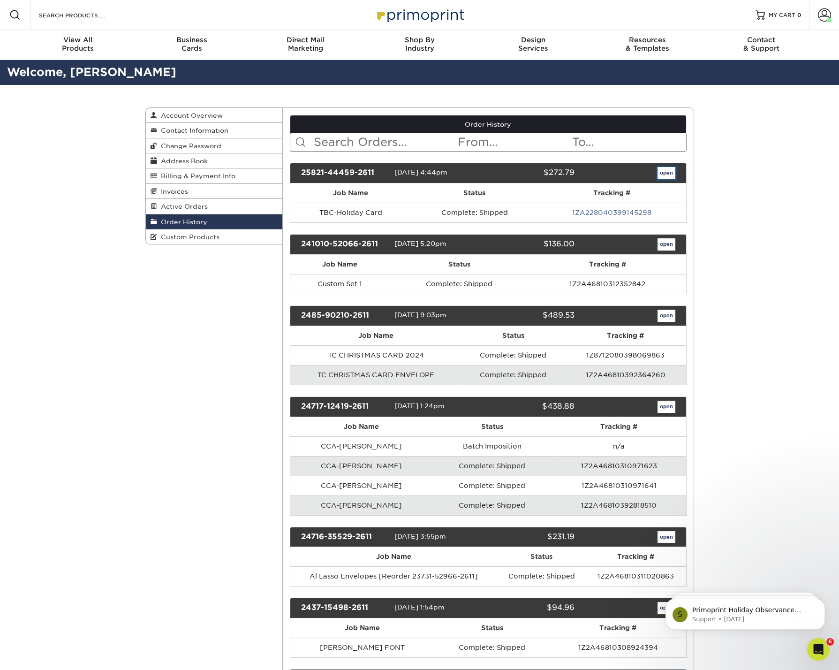
click at [668, 173] on link "open" at bounding box center [667, 173] width 18 height 12
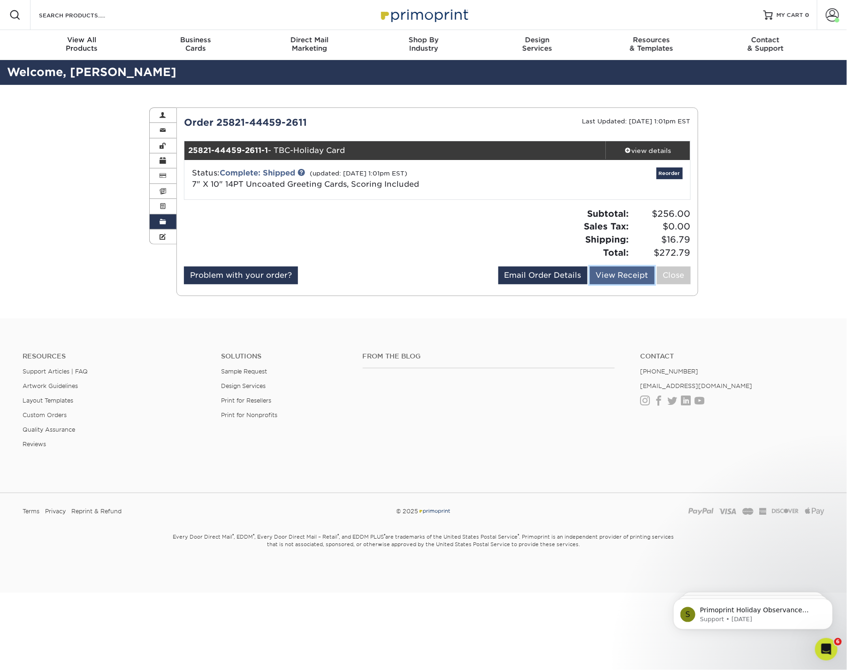
click at [619, 274] on link "View Receipt" at bounding box center [622, 276] width 65 height 18
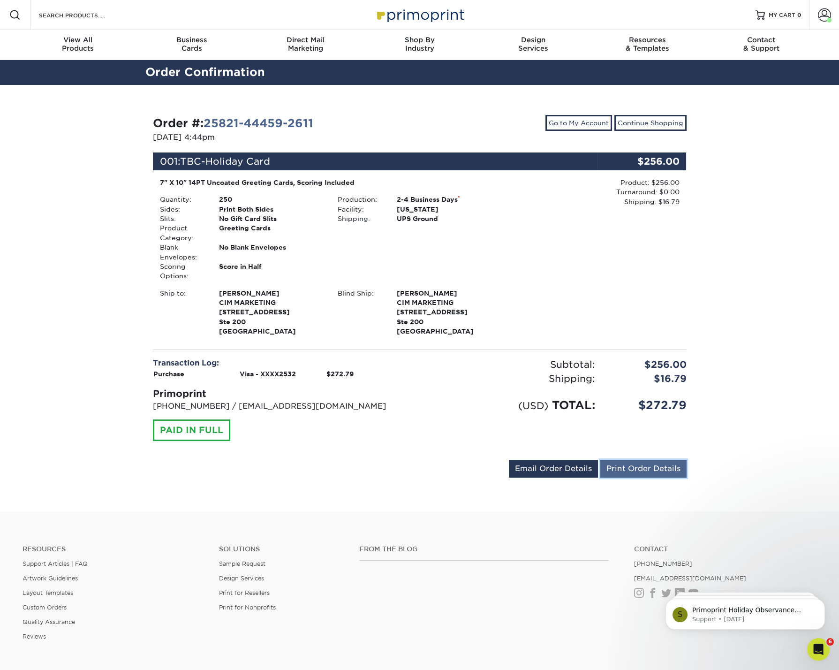
click at [661, 469] on link "Print Order Details" at bounding box center [644, 469] width 86 height 18
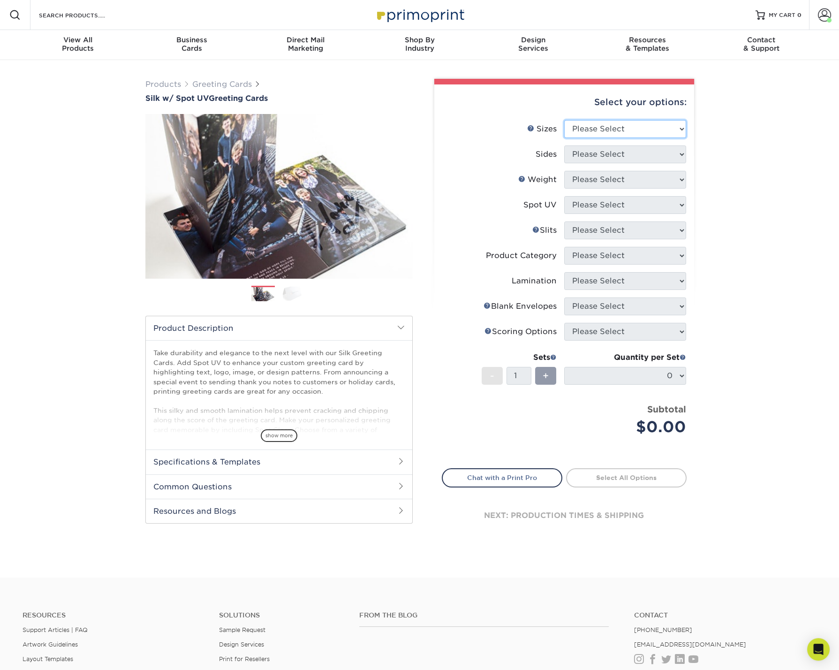
click at [595, 131] on select "Please Select 4.25" x 11" 5.5" x 8.5" 6" x 9" 6" x 12" 7" x 10" 8.5" x 11"" at bounding box center [625, 129] width 122 height 18
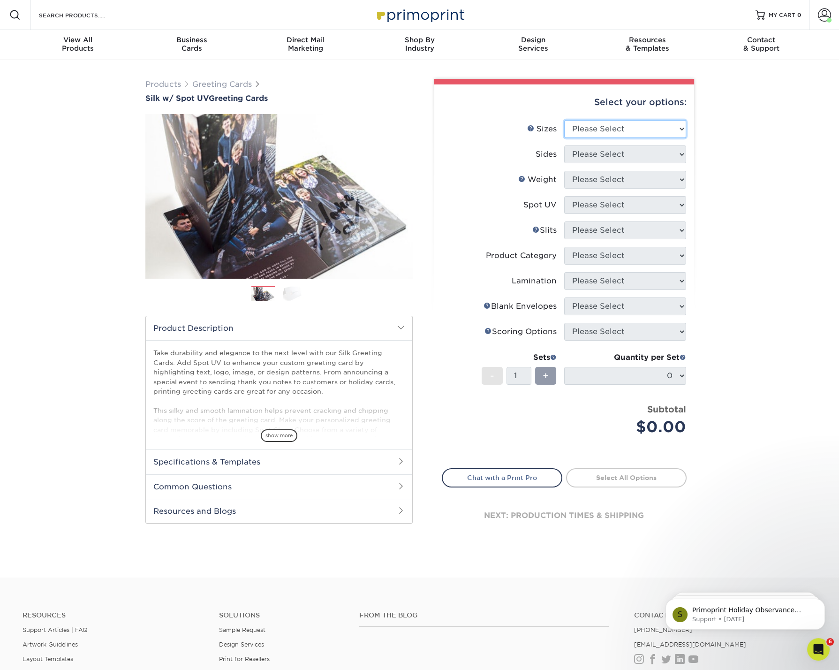
select select "7.00x10.00"
click at [564, 120] on select "Please Select 4.25" x 11" 5.5" x 8.5" 6" x 9" 6" x 12" 7" x 10" 8.5" x 11"" at bounding box center [625, 129] width 122 height 18
click at [601, 160] on select "Please Select Print Both Sides Print Front Only" at bounding box center [625, 154] width 122 height 18
select select "13abbda7-1d64-4f25-8bb2-c179b224825d"
click at [564, 145] on select "Please Select Print Both Sides Print Front Only" at bounding box center [625, 154] width 122 height 18
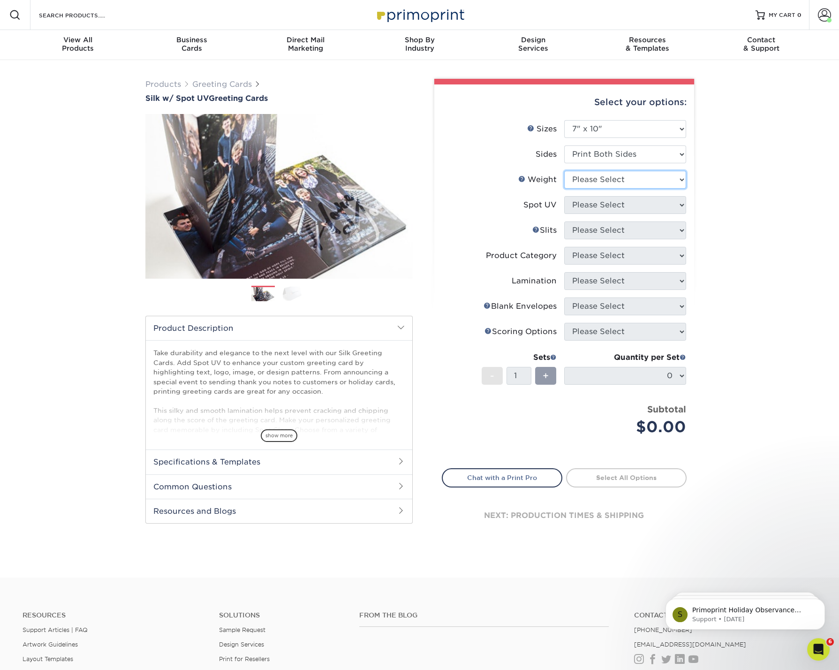
click at [618, 182] on select "Please Select 16PT" at bounding box center [625, 180] width 122 height 18
select select "16PT"
click at [564, 171] on select "Please Select 16PT" at bounding box center [625, 180] width 122 height 18
click at [614, 202] on select "Please Select Front and Back (Both Sides) Front Only Back Only" at bounding box center [625, 205] width 122 height 18
select select "1"
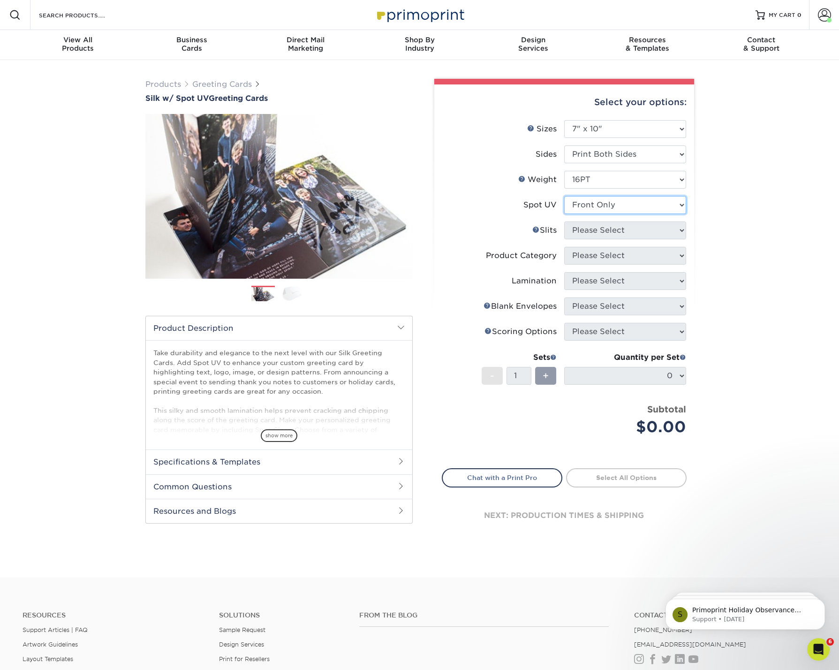
click at [564, 196] on select "Please Select Front and Back (Both Sides) Front Only Back Only" at bounding box center [625, 205] width 122 height 18
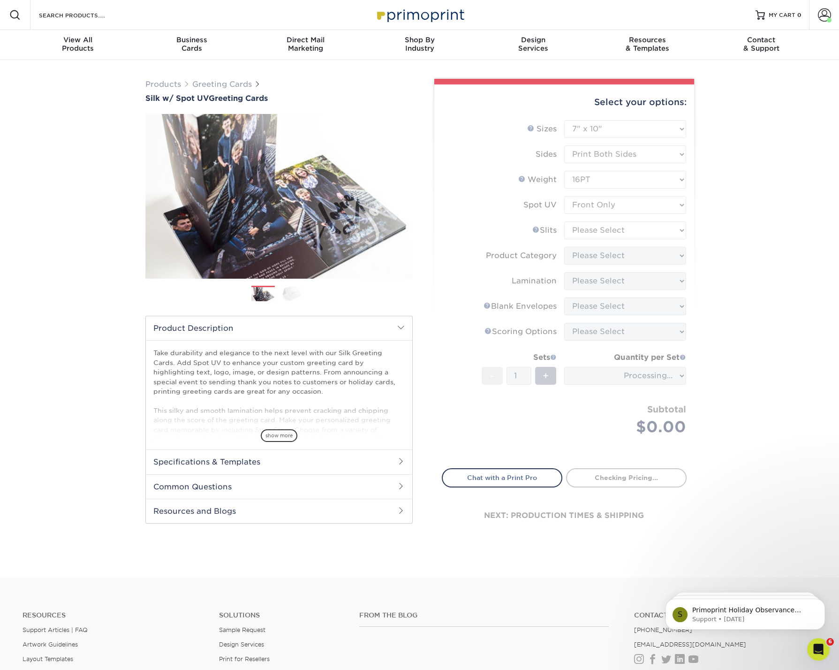
click at [599, 233] on form "Sizes Help Sizes Please Select 4.25" x 11" 5.5" x 8.5" 6" x 9" 6" x 12" 7" x 10…" at bounding box center [564, 288] width 245 height 337
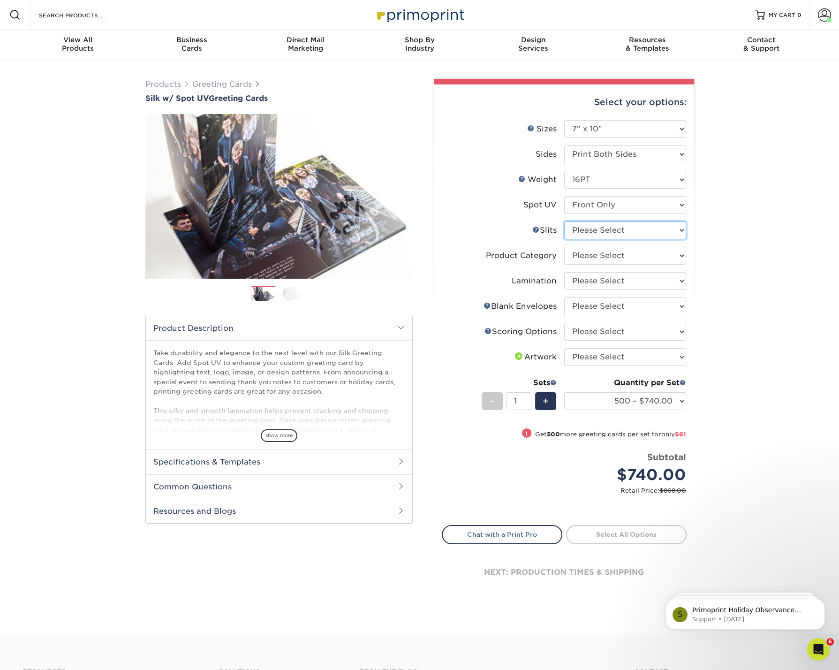
click at [679, 228] on select "Please Select Moon Slits Bottom Panel Moon Slits Right Panel No Gift Card Slits…" at bounding box center [625, 230] width 122 height 18
select select "c4055f3c-a707-4a99-931b-ce83690041fd"
click at [564, 221] on select "Please Select Moon Slits Bottom Panel Moon Slits Right Panel No Gift Card Slits…" at bounding box center [625, 230] width 122 height 18
click at [601, 256] on select "Please Select Greeting Cards" at bounding box center [625, 256] width 122 height 18
select select "b7f8198f-f281-4438-a52e-cd7a5c5c0cfc"
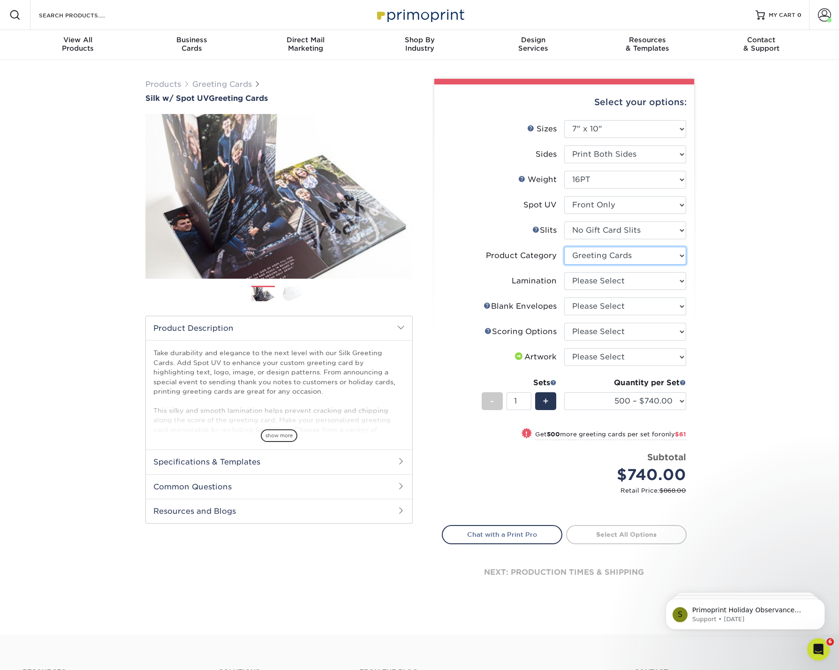
click at [564, 247] on select "Please Select Greeting Cards" at bounding box center [625, 256] width 122 height 18
click at [597, 278] on select "Please Select Silk" at bounding box center [625, 281] width 122 height 18
select select "ccacb42f-45f7-42d3-bbd3-7c8421cf37f0"
click at [564, 272] on select "Please Select Silk" at bounding box center [625, 281] width 122 height 18
click at [589, 306] on select "Please Select No Blank Envelopes Yes 500 Envelopes A7 Yes 1000 Envelopes A7 Yes…" at bounding box center [625, 306] width 122 height 18
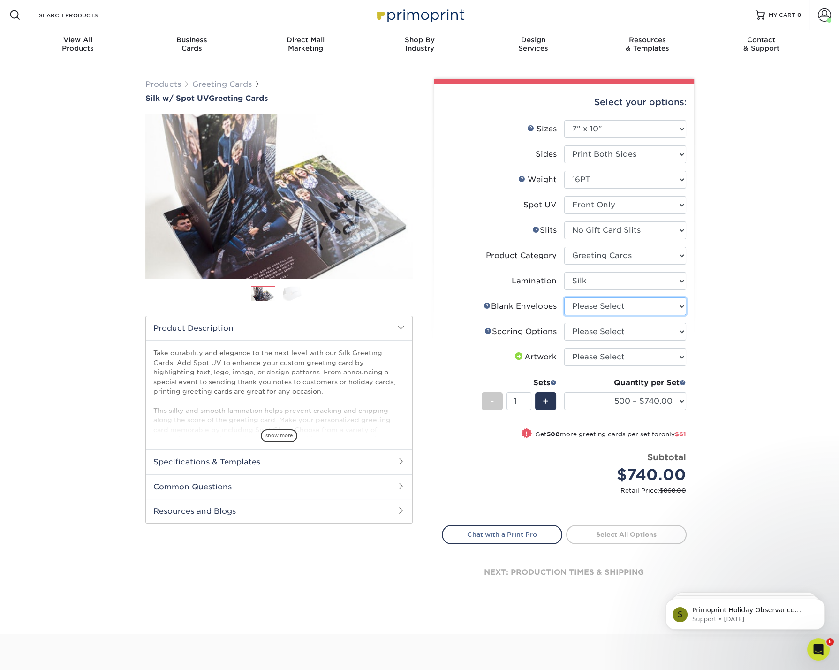
select select "9f137334-7cf0-4a73-8a74-a4df662606ea"
click at [564, 297] on select "Please Select No Blank Envelopes Yes 500 Envelopes A7 Yes 1000 Envelopes A7 Yes…" at bounding box center [625, 306] width 122 height 18
click at [596, 329] on select "Please Select Score in Half" at bounding box center [625, 332] width 122 height 18
select select "b23166fa-223a-4016-b2d3-d3438452c7d9"
click at [564, 323] on select "Please Select Score in Half" at bounding box center [625, 332] width 122 height 18
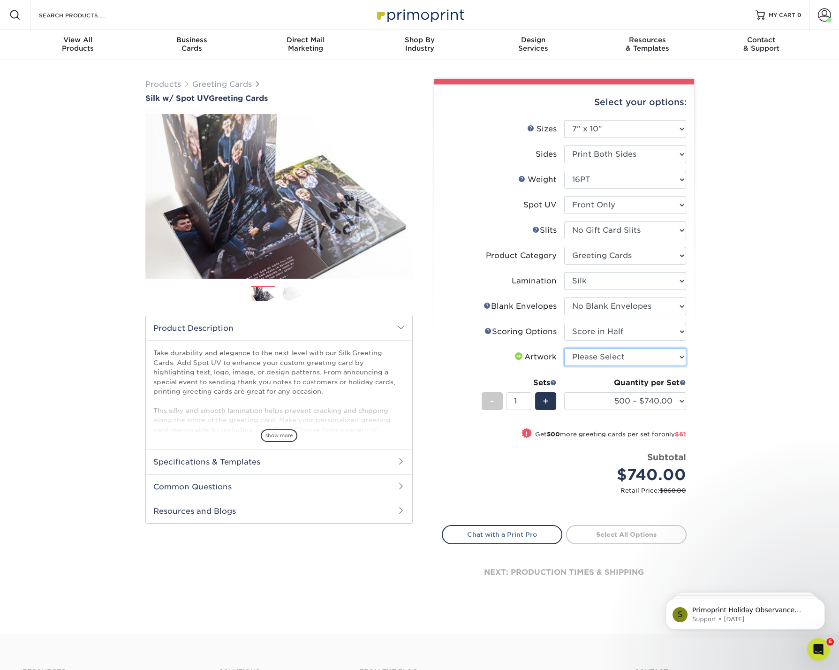
click at [604, 358] on select "Please Select I will upload files I need a design - $75" at bounding box center [625, 357] width 122 height 18
select select "upload"
click at [564, 348] on select "Please Select I will upload files I need a design - $75" at bounding box center [625, 357] width 122 height 18
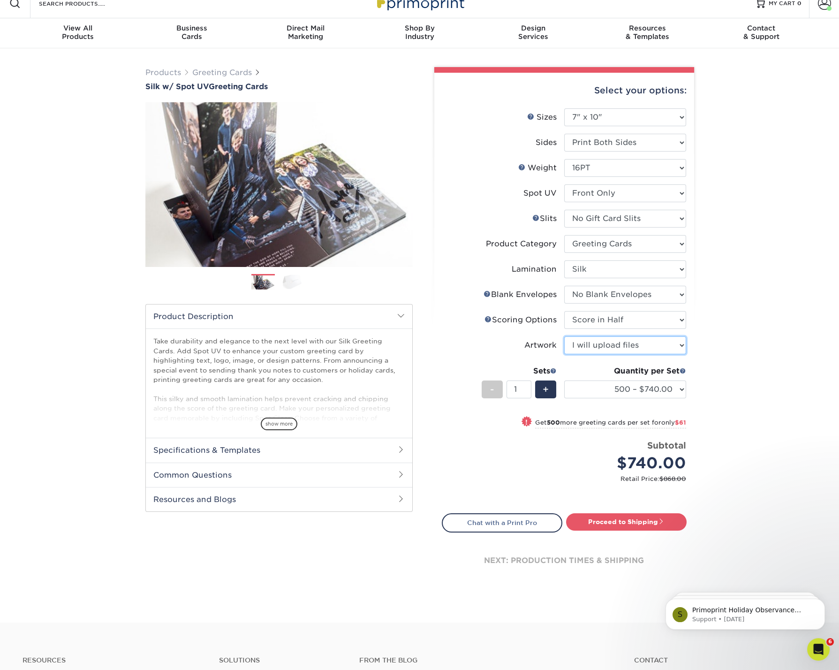
scroll to position [7, 0]
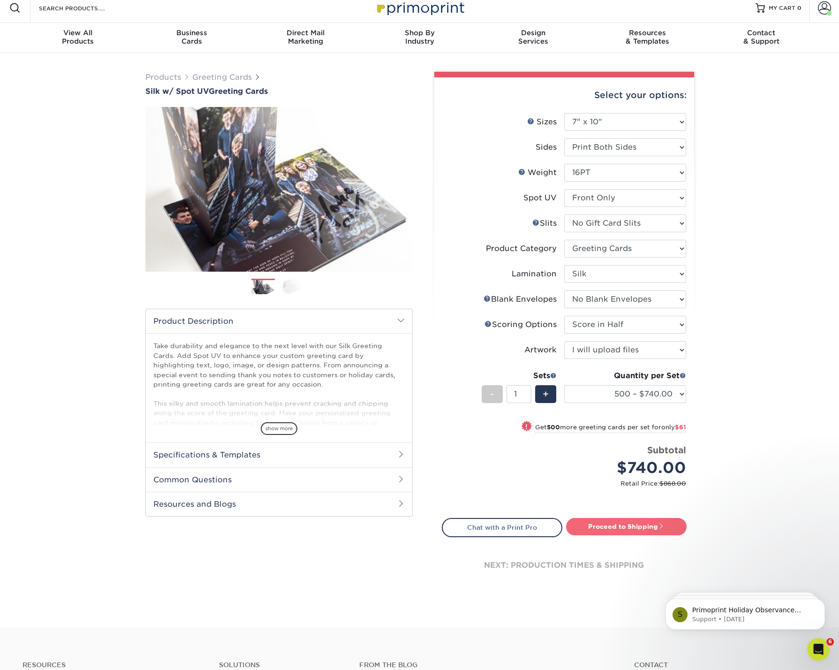
click at [641, 526] on link "Proceed to Shipping" at bounding box center [626, 526] width 121 height 17
type input "Set 1"
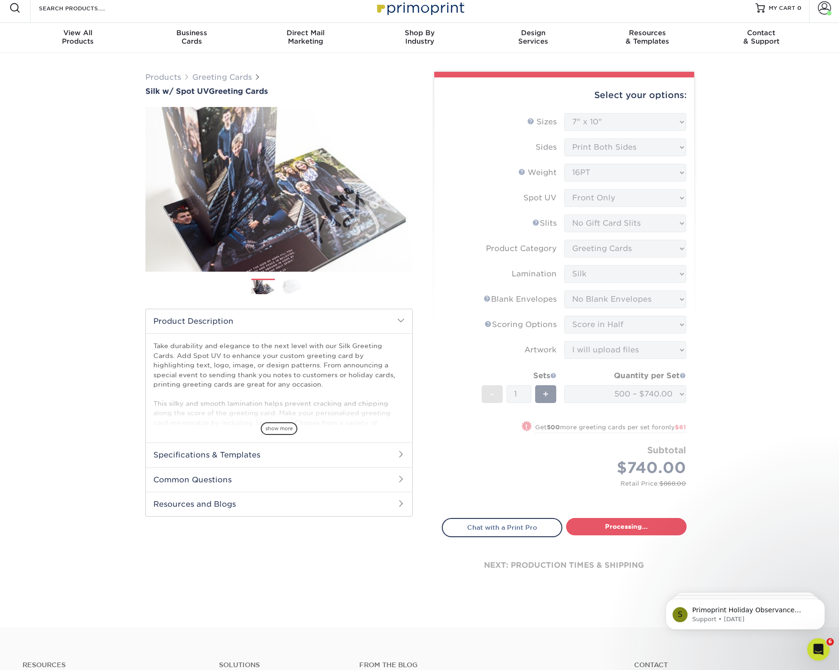
select select "5a8674c0-8f10-4745-b8a2-883e19fadc50"
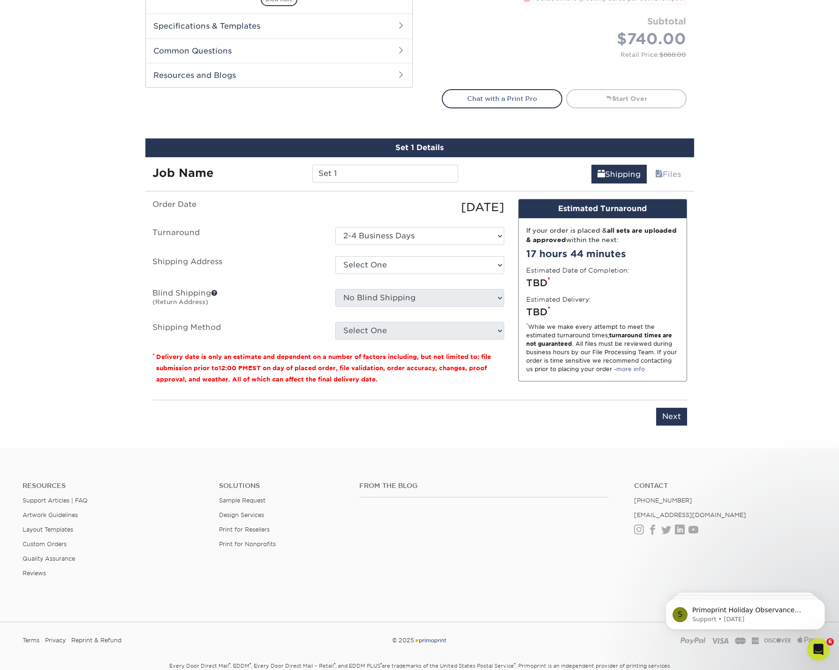
scroll to position [486, 0]
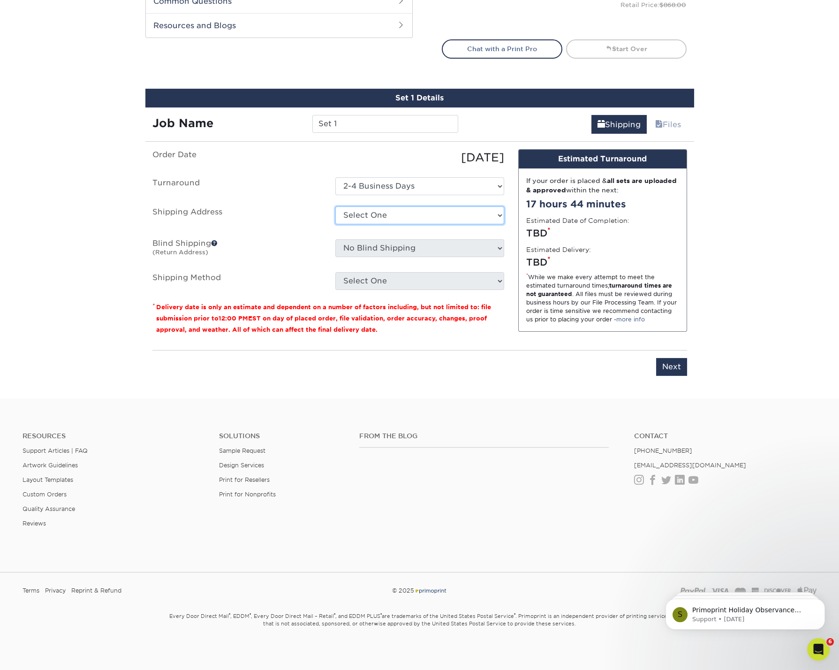
click at [436, 214] on select "Select One ACN -- C JONES ADRI-HOME Alejandra Morales BARRICADE CIM MARKETING C…" at bounding box center [420, 215] width 169 height 18
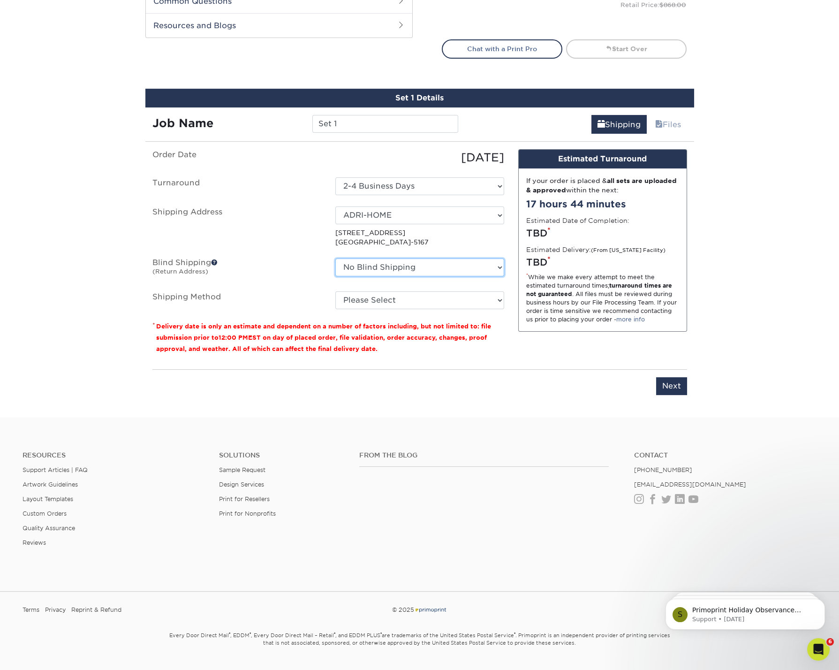
click at [409, 267] on select "No Blind Shipping ACN -- C JONES ADRI-HOME Alejandra Morales BARRICADE CIM MARK…" at bounding box center [420, 268] width 169 height 18
click at [336, 259] on select "No Blind Shipping ACN -- C JONES ADRI-HOME Alejandra Morales BARRICADE CIM MARK…" at bounding box center [420, 268] width 169 height 18
click at [399, 267] on select "No Blind Shipping ACN -- C JONES ADRI-HOME Alejandra Morales BARRICADE CIM MARK…" at bounding box center [420, 268] width 169 height 18
click at [419, 297] on select "Please Select Ground Shipping (+$27.35) 3 Day Shipping Service (+$32.78) 2 Day …" at bounding box center [420, 300] width 169 height 18
click at [404, 218] on select "Select One ACN -- C JONES ADRI-HOME Alejandra Morales BARRICADE CIM MARKETING C…" at bounding box center [420, 215] width 169 height 18
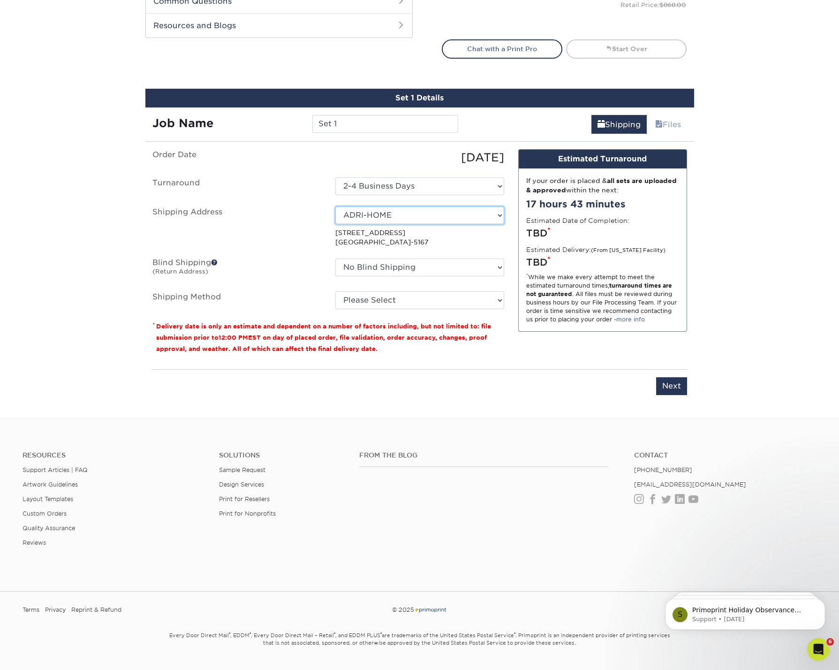
select select "newaddress"
click at [336, 206] on select "Select One ACN -- C JONES ADRI-HOME Alejandra Morales BARRICADE CIM MARKETING C…" at bounding box center [420, 215] width 169 height 18
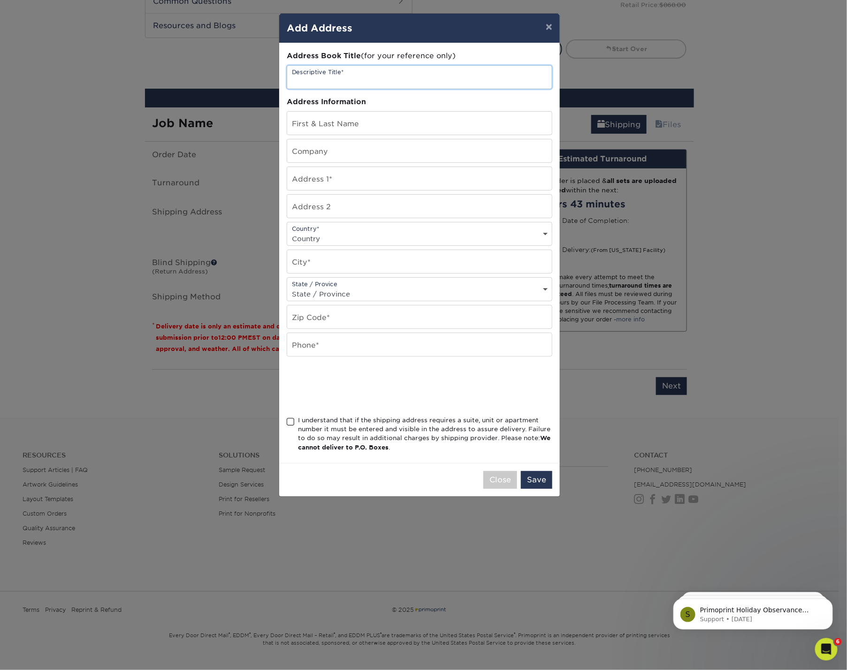
drag, startPoint x: 362, startPoint y: 79, endPoint x: 370, endPoint y: 77, distance: 7.6
click at [361, 79] on input "text" at bounding box center [419, 77] width 265 height 23
type input "Ricci"
click at [329, 262] on input "text" at bounding box center [419, 261] width 265 height 23
click at [324, 317] on input "text" at bounding box center [419, 316] width 265 height 23
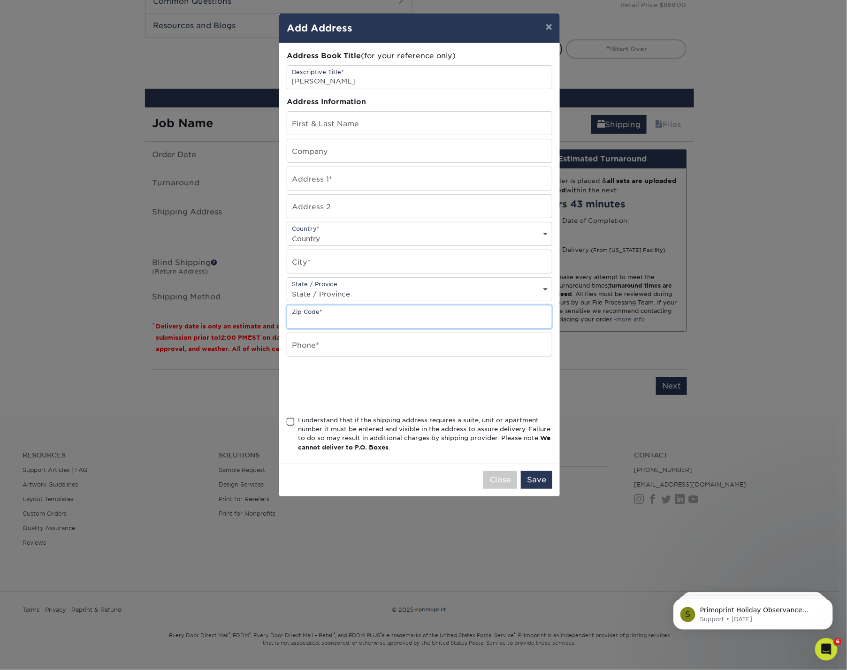
paste input "27834"
type input "27834"
click at [353, 125] on input "text" at bounding box center [419, 123] width 265 height 23
type input "Alicia Delamere"
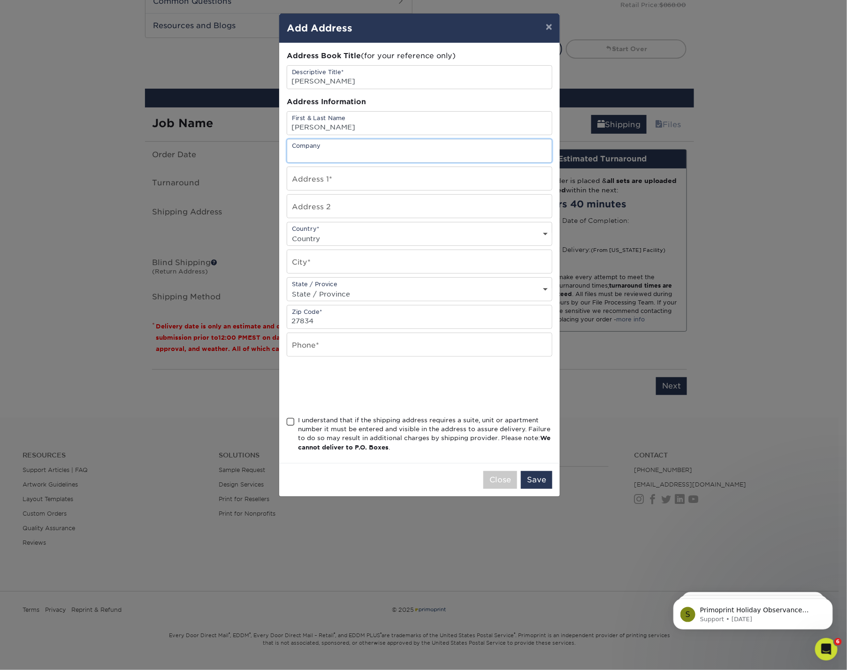
click at [334, 153] on input "text" at bounding box center [419, 150] width 265 height 23
click at [335, 182] on input "text" at bounding box center [419, 178] width 265 height 23
type input "2221 Stantonsburg Rd"
drag, startPoint x: 109, startPoint y: 56, endPoint x: 107, endPoint y: 50, distance: 5.9
click at [109, 57] on div "× Add Address Address Book Title (for your reference only) Descriptive Title* R…" at bounding box center [423, 335] width 847 height 670
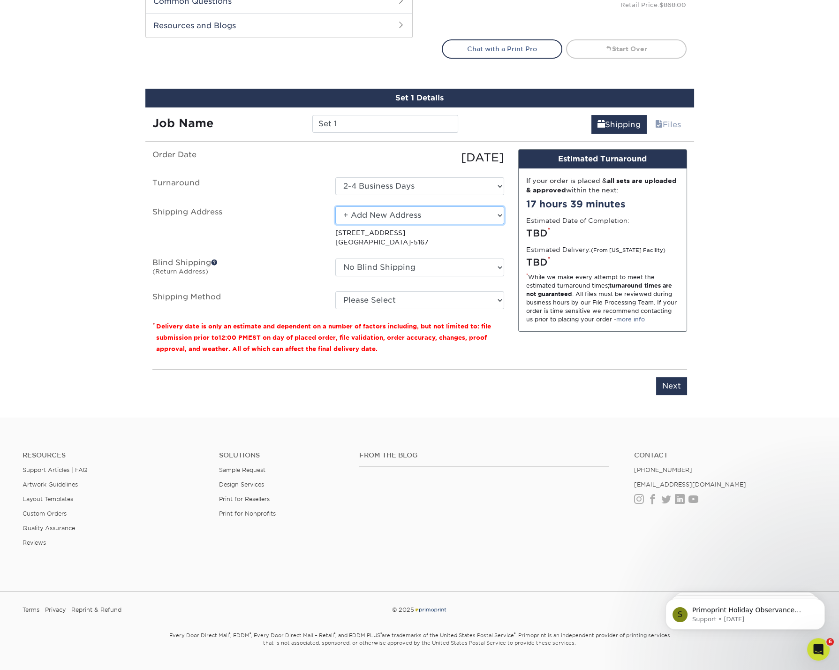
click at [457, 215] on select "Select One ACN -- C JONES ADRI-HOME Alejandra Morales BARRICADE CIM MARKETING C…" at bounding box center [420, 215] width 169 height 18
click at [336, 206] on select "Select One ACN -- C JONES ADRI-HOME Alejandra Morales BARRICADE CIM MARKETING C…" at bounding box center [420, 215] width 169 height 18
click at [405, 216] on select "Select One ACN -- C JONES ADRI-HOME Alejandra Morales BARRICADE CIM MARKETING C…" at bounding box center [420, 215] width 169 height 18
click at [336, 206] on select "Select One ACN -- C JONES ADRI-HOME Alejandra Morales BARRICADE CIM MARKETING C…" at bounding box center [420, 215] width 169 height 18
click at [468, 214] on select "Select One ACN -- C JONES ADRI-HOME Alejandra Morales BARRICADE CIM MARKETING C…" at bounding box center [420, 215] width 169 height 18
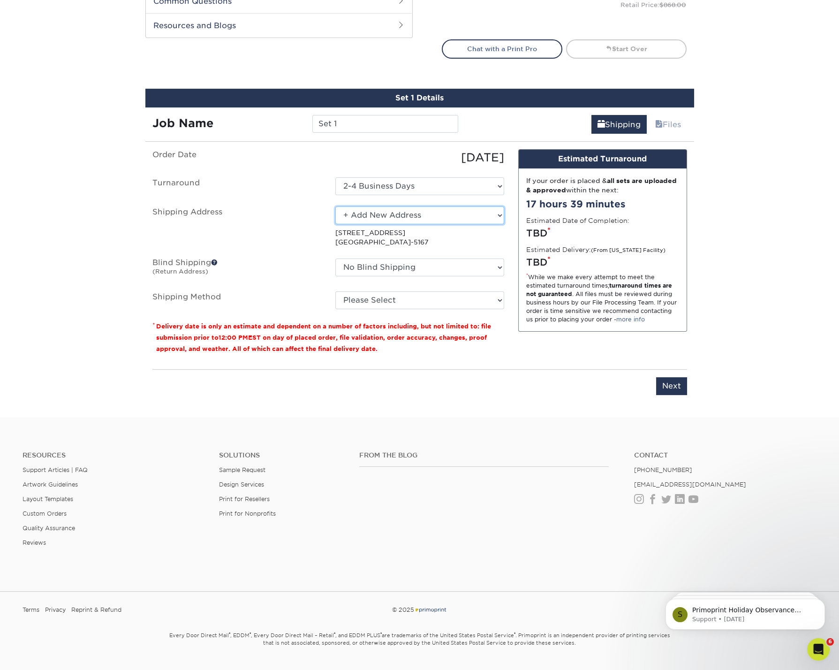
click at [336, 206] on select "Select One ACN -- C JONES ADRI-HOME Alejandra Morales BARRICADE CIM MARKETING C…" at bounding box center [420, 215] width 169 height 18
click at [395, 206] on select "Select One ACN -- C JONES ADRI-HOME Alejandra Morales BARRICADE CIM MARKETING C…" at bounding box center [420, 215] width 169 height 18
select select "newaddress"
click at [336, 206] on select "Select One ACN -- C JONES ADRI-HOME Alejandra Morales BARRICADE CIM MARKETING C…" at bounding box center [420, 215] width 169 height 18
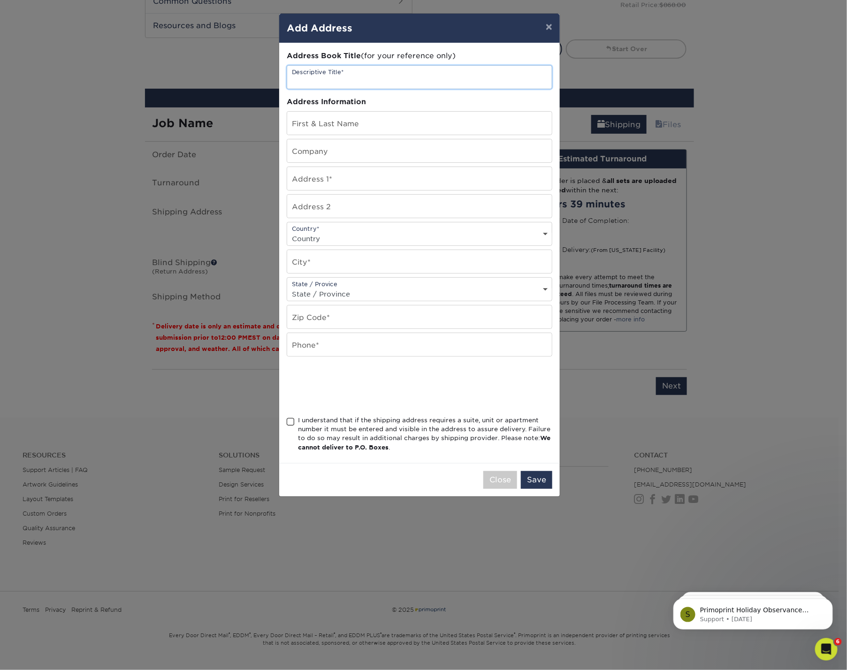
click at [369, 72] on input "text" at bounding box center [419, 77] width 265 height 23
drag, startPoint x: 362, startPoint y: 82, endPoint x: 363, endPoint y: 76, distance: 5.7
click at [363, 81] on input "text" at bounding box center [419, 77] width 265 height 23
type input "Ricci - Alicia Delamere"
click at [334, 120] on input "text" at bounding box center [419, 123] width 265 height 23
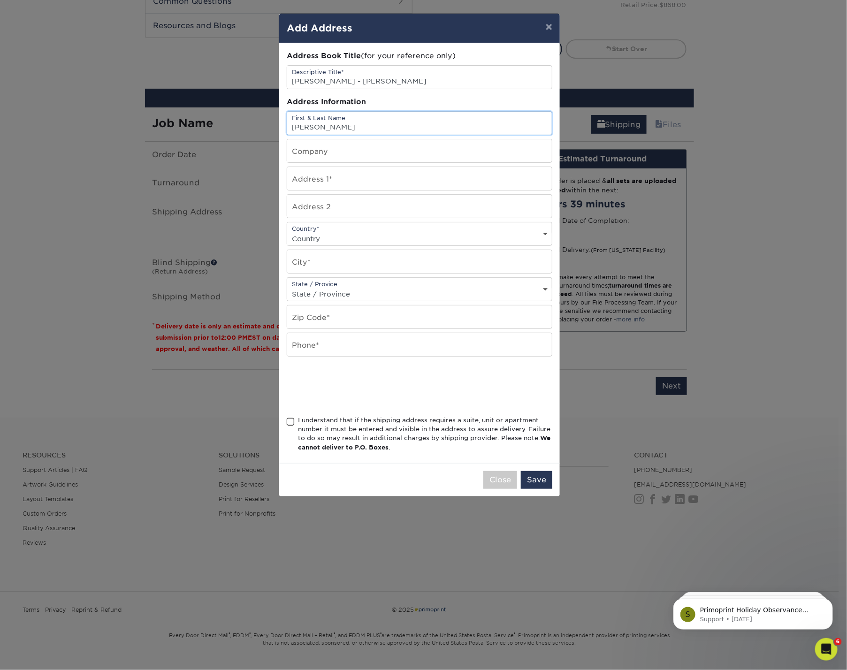
type input "Alicia Delamere"
click at [336, 182] on input "text" at bounding box center [419, 178] width 265 height 23
type input "2221 Stantonsburg Rd."
click at [314, 232] on select "Country United States Canada ----------------------------- Afghanistan Albania …" at bounding box center [419, 239] width 265 height 14
select select "US"
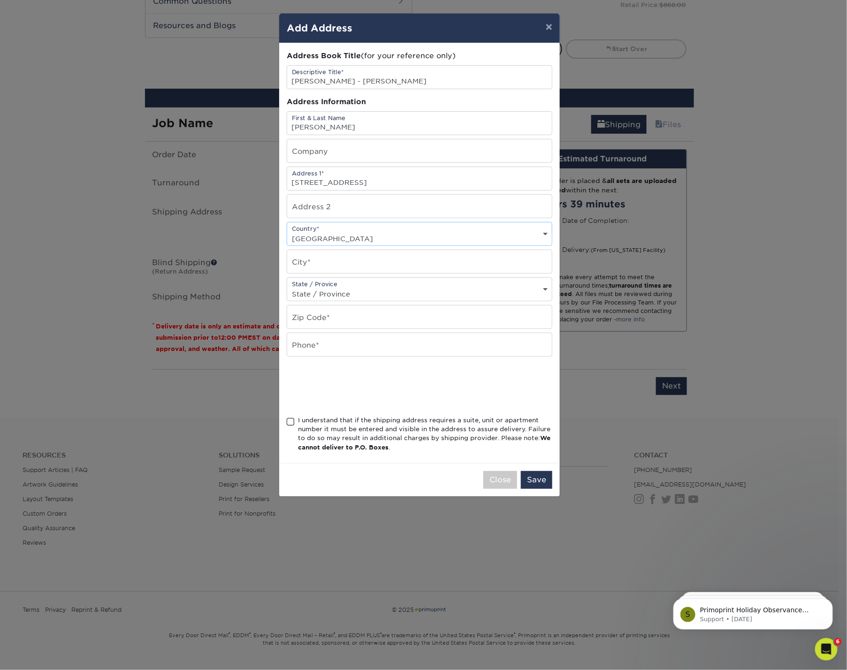
click at [287, 232] on select "Country United States Canada ----------------------------- Afghanistan Albania …" at bounding box center [419, 239] width 265 height 14
click at [307, 260] on input "text" at bounding box center [419, 261] width 265 height 23
type input "Greenville"
click at [362, 290] on select "State / Province Alabama Alaska Arizona Arkansas California Colorado Connecticu…" at bounding box center [419, 294] width 265 height 14
select select "NC"
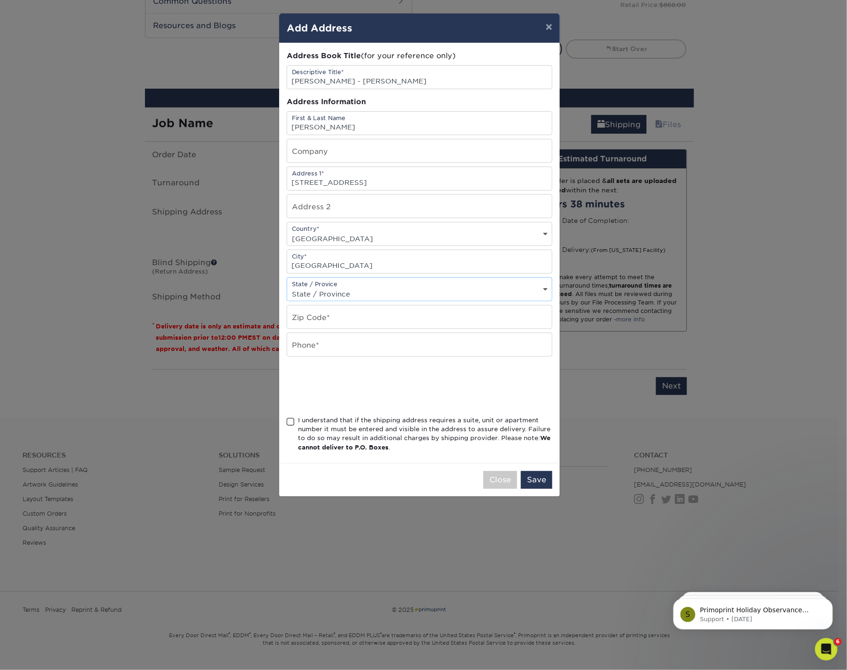
click at [287, 287] on select "State / Province Alabama Alaska Arizona Arkansas California Colorado Connecticu…" at bounding box center [419, 294] width 265 height 14
click at [321, 317] on input "text" at bounding box center [419, 316] width 265 height 23
type input "27858"
click at [344, 340] on input "text" at bounding box center [419, 344] width 265 height 23
type input "7022784757"
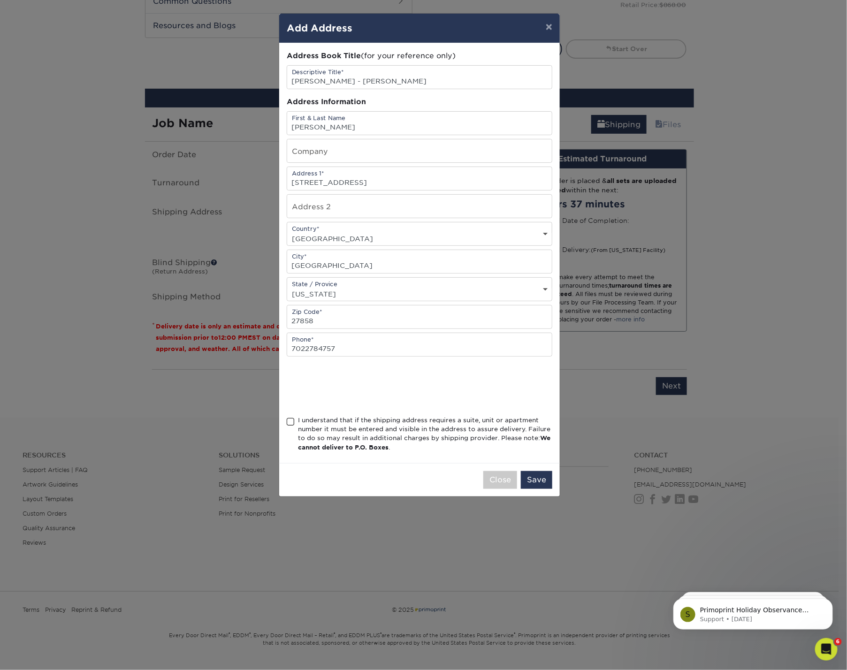
drag, startPoint x: 290, startPoint y: 416, endPoint x: 295, endPoint y: 426, distance: 10.7
click at [290, 418] on span at bounding box center [291, 422] width 8 height 9
click at [0, 0] on input "I understand that if the shipping address requires a suite, unit or apartment n…" at bounding box center [0, 0] width 0 height 0
click at [534, 472] on button "Save" at bounding box center [536, 480] width 31 height 18
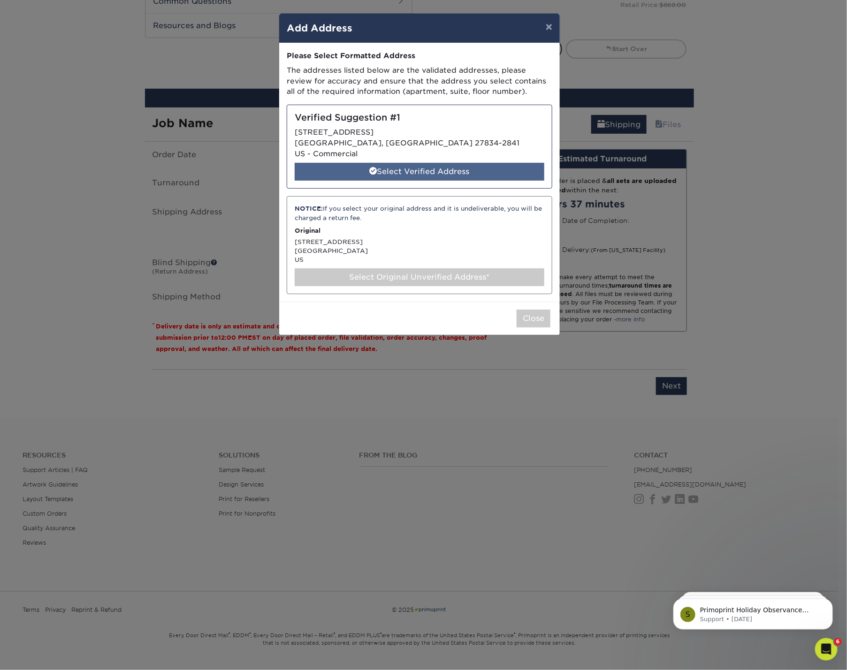
click at [388, 170] on div "Select Verified Address" at bounding box center [420, 172] width 250 height 18
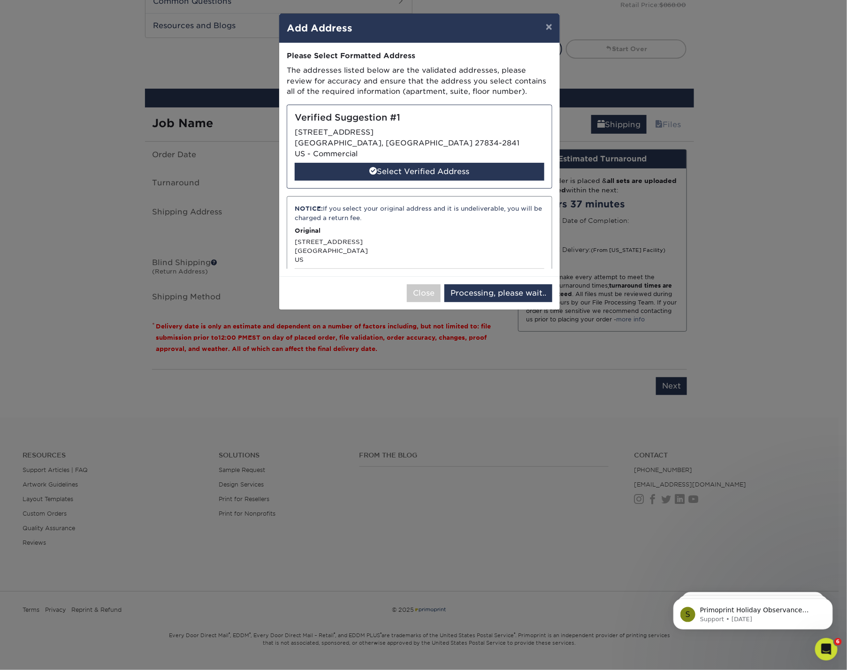
select select "286093"
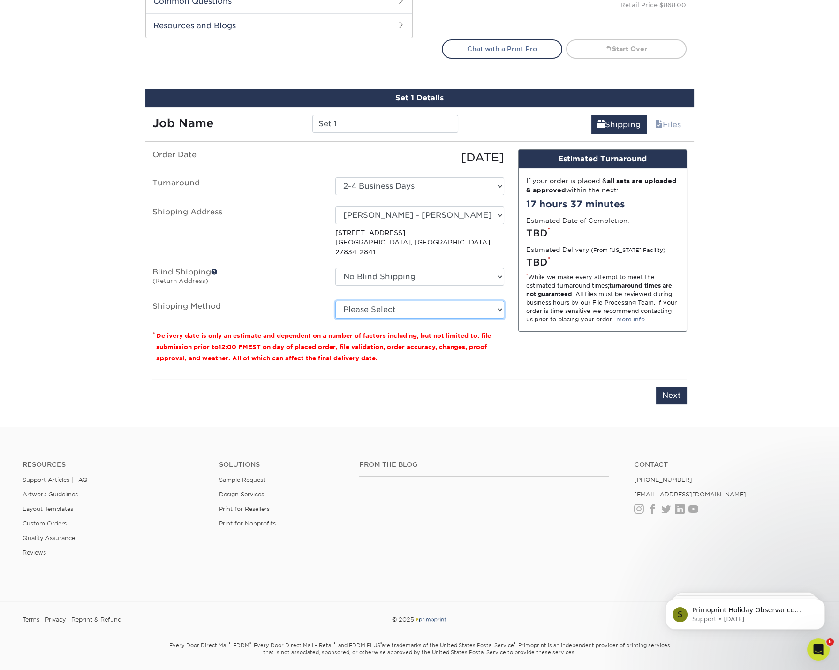
click at [385, 301] on select "Please Select Ground Shipping (+$18.30) 3 Day Shipping Service (+$28.99) 2 Day …" at bounding box center [420, 310] width 169 height 18
click at [411, 268] on select "No Blind Shipping ACN -- C JONES ADRI-HOME Alejandra Morales BARRICADE CIM MARK…" at bounding box center [420, 277] width 169 height 18
select select "92475"
click at [336, 268] on select "No Blind Shipping ACN -- C JONES ADRI-HOME Alejandra Morales BARRICADE CIM MARK…" at bounding box center [420, 277] width 169 height 18
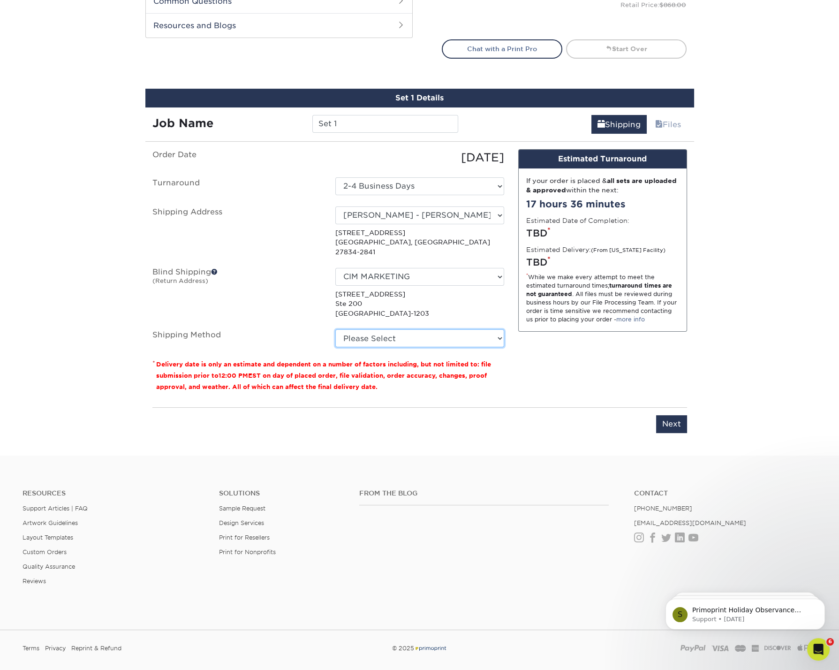
click at [381, 329] on select "Please Select Ground Shipping (+$18.30) 3 Day Shipping Service (+$28.99) 2 Day …" at bounding box center [420, 338] width 169 height 18
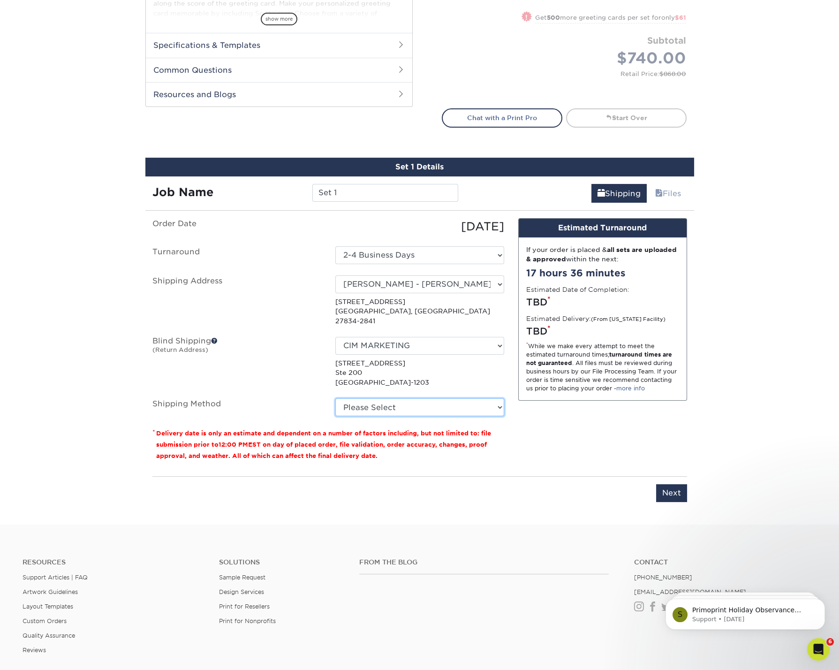
scroll to position [423, 0]
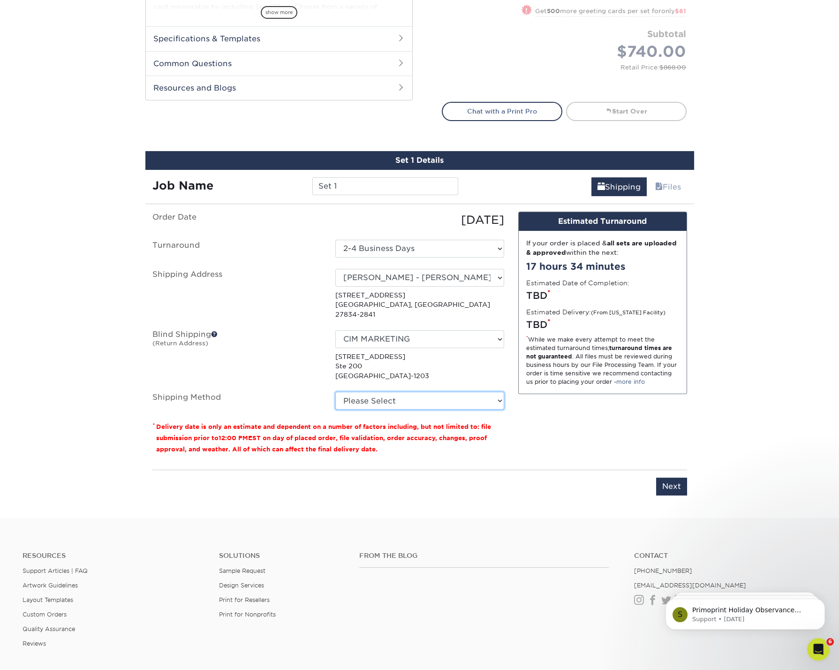
click at [477, 392] on select "Please Select Ground Shipping (+$18.30) 3 Day Shipping Service (+$28.99) 2 Day …" at bounding box center [420, 401] width 169 height 18
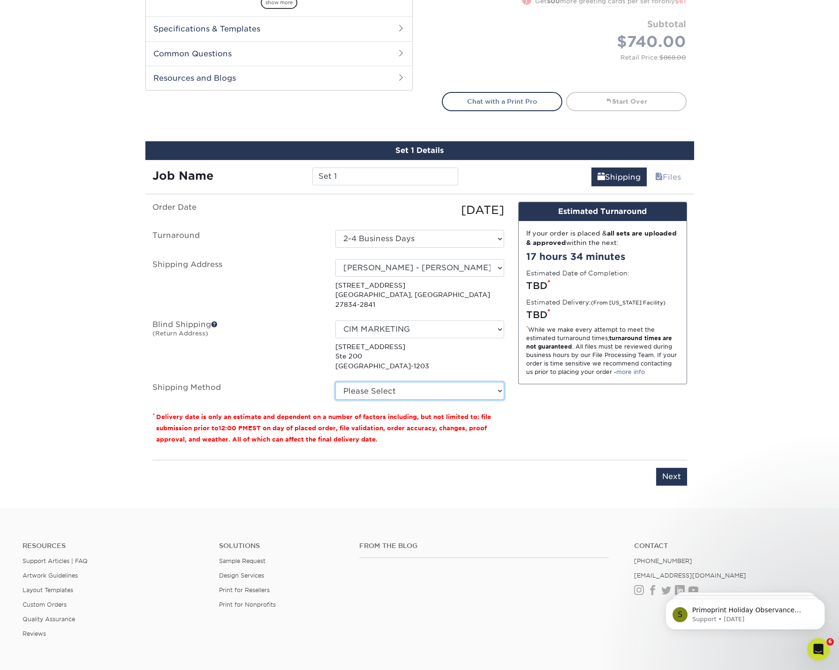
scroll to position [432, 0]
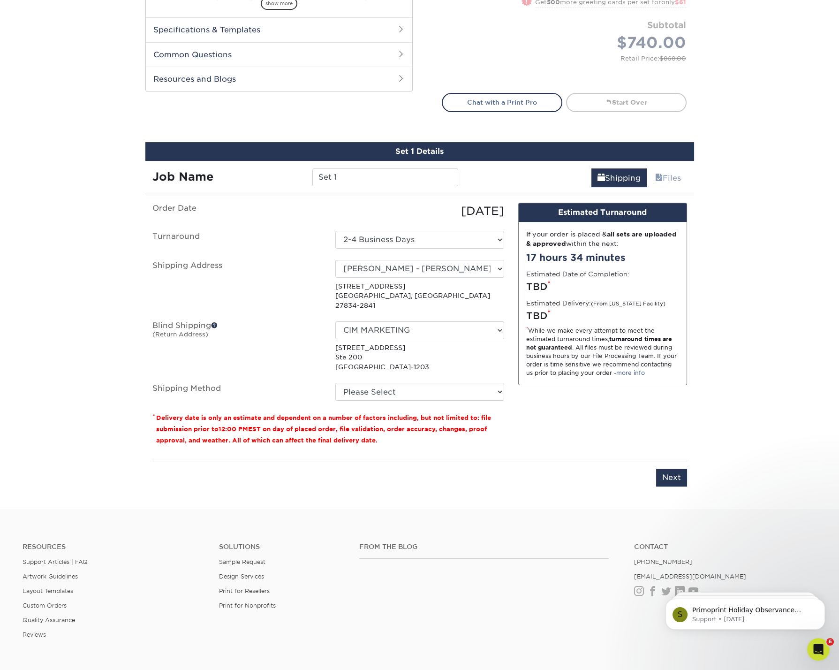
click at [811, 79] on div "Products Greeting Cards Silk w/ Spot UV Greeting Cards Previous Next /" at bounding box center [419, 68] width 839 height 881
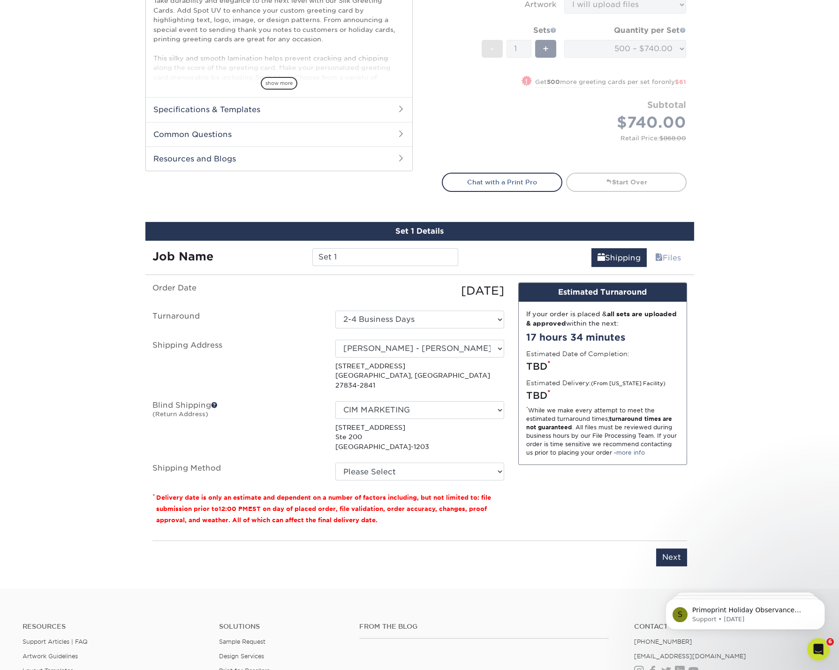
scroll to position [351, 0]
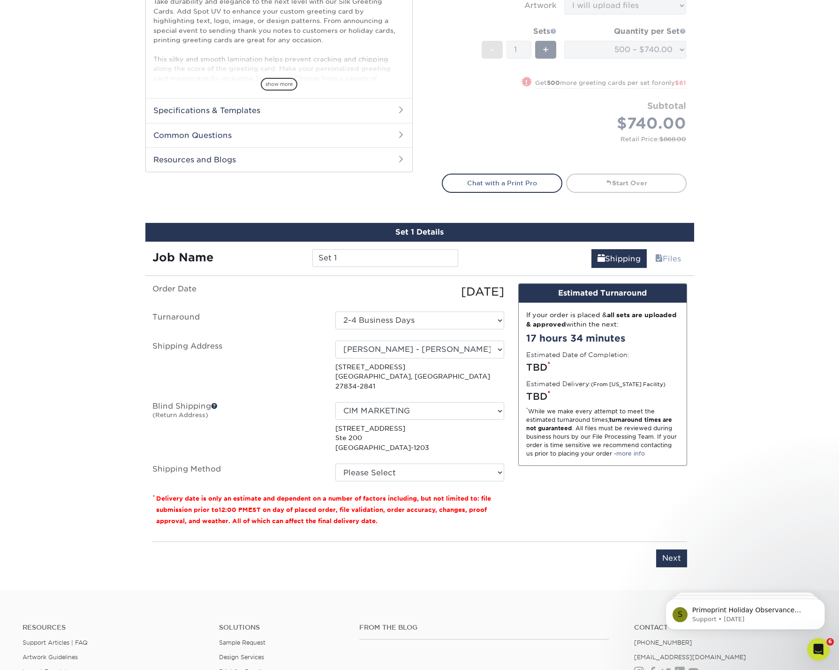
drag, startPoint x: 759, startPoint y: 296, endPoint x: 757, endPoint y: 303, distance: 7.3
click at [759, 296] on div "Products Greeting Cards Silk w/ Spot UV Greeting Cards Previous Next /" at bounding box center [419, 149] width 839 height 881
click at [743, 264] on div "Products Greeting Cards Silk w/ Spot UV Greeting Cards Previous Next /" at bounding box center [419, 149] width 839 height 881
click at [446, 464] on select "Please Select Ground Shipping (+$18.30) 3 Day Shipping Service (+$28.99) 2 Day …" at bounding box center [420, 473] width 169 height 18
select select "03"
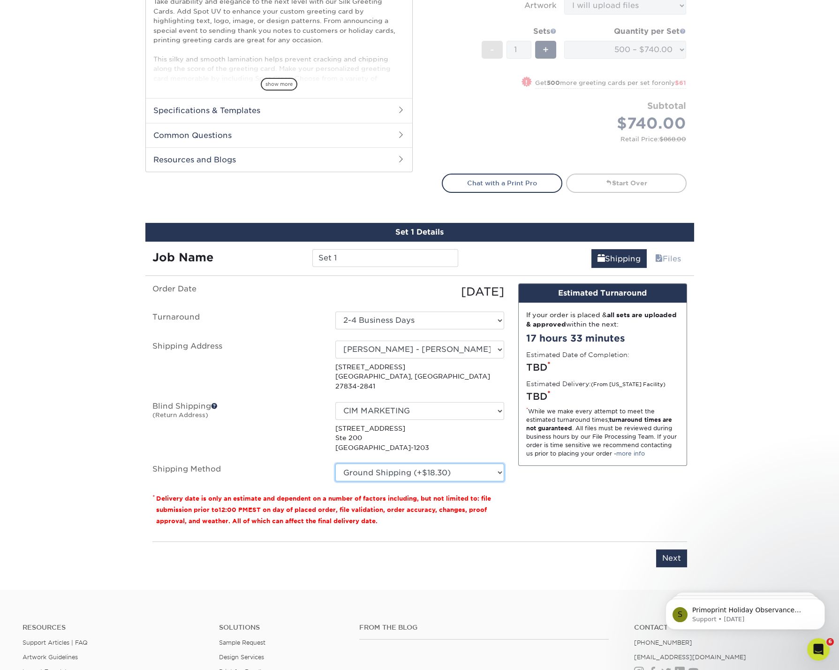
click at [336, 464] on select "Please Select Ground Shipping (+$18.30) 3 Day Shipping Service (+$28.99) 2 Day …" at bounding box center [420, 473] width 169 height 18
click at [778, 453] on div "Products Greeting Cards Silk w/ Spot UV Greeting Cards Previous Next /" at bounding box center [419, 149] width 839 height 881
click at [731, 278] on div "Products Greeting Cards Silk w/ Spot UV Greeting Cards Previous Next /" at bounding box center [419, 149] width 839 height 881
click at [678, 549] on input "Next" at bounding box center [671, 558] width 31 height 18
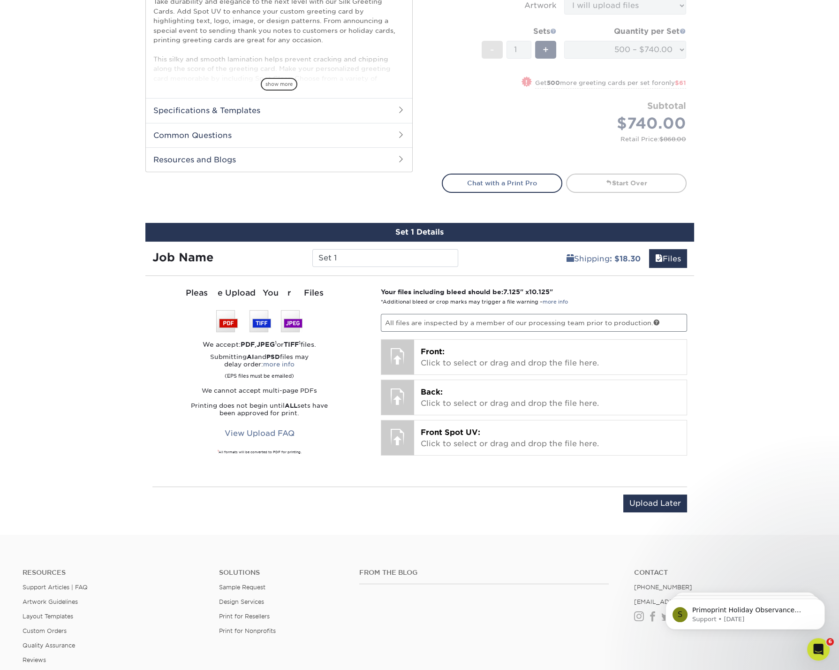
click at [759, 404] on div "Products Greeting Cards Silk w/ Spot UV Greeting Cards Previous Next /" at bounding box center [419, 122] width 839 height 826
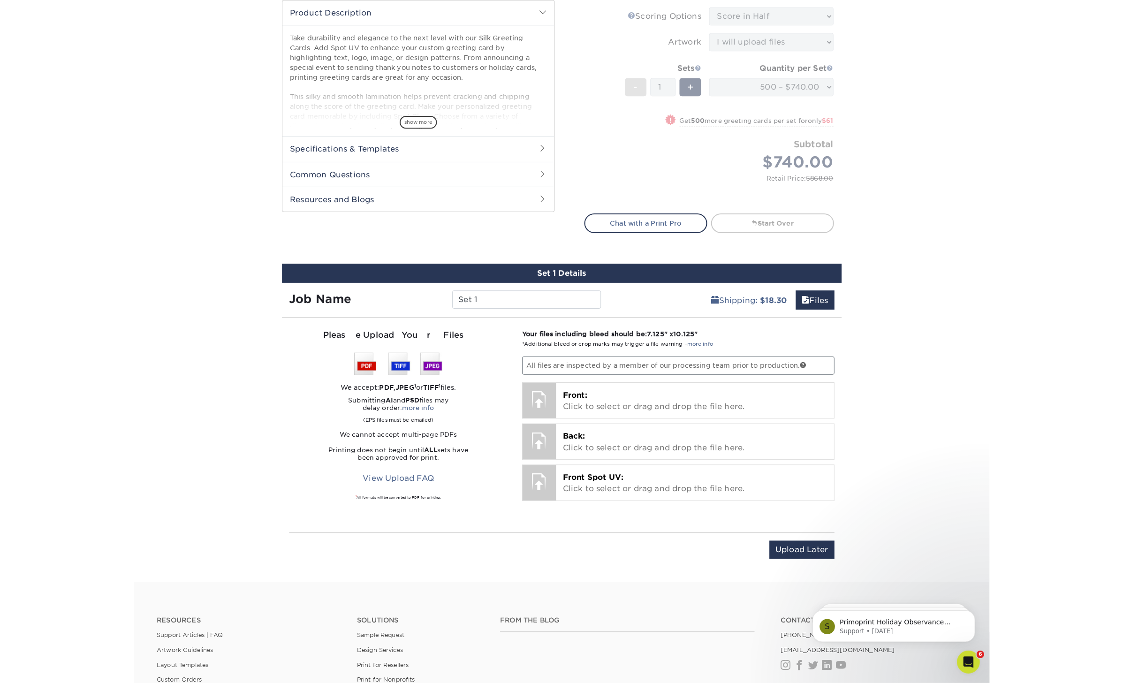
scroll to position [314, 0]
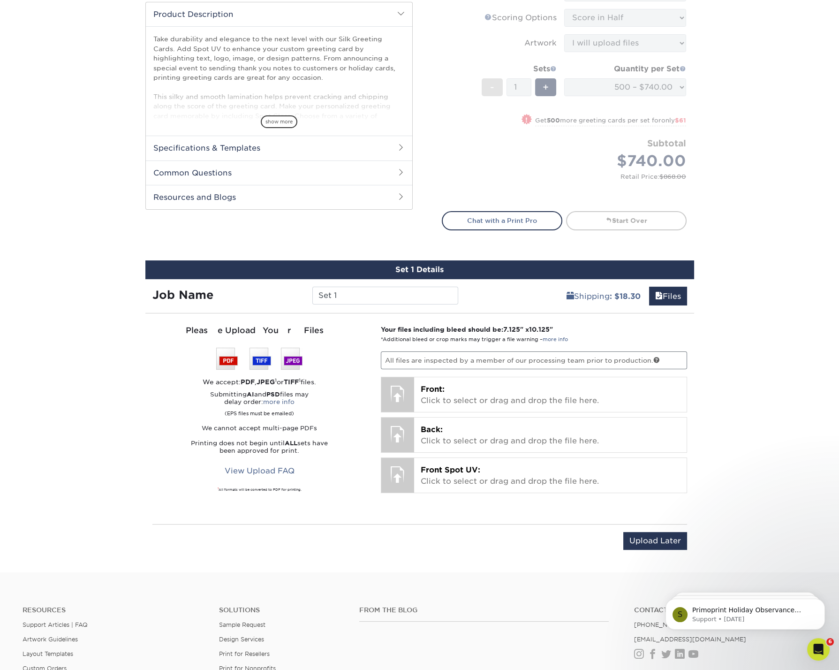
click at [789, 284] on div "Products Greeting Cards Silk w/ Spot UV Greeting Cards Previous Next /" at bounding box center [419, 159] width 839 height 826
click at [358, 295] on input "Set 1" at bounding box center [386, 296] width 146 height 18
drag, startPoint x: 347, startPoint y: 293, endPoint x: 303, endPoint y: 294, distance: 44.1
click at [300, 293] on div "Job Name Set 1" at bounding box center [305, 296] width 320 height 18
click at [359, 295] on input "Set 1" at bounding box center [386, 296] width 146 height 18
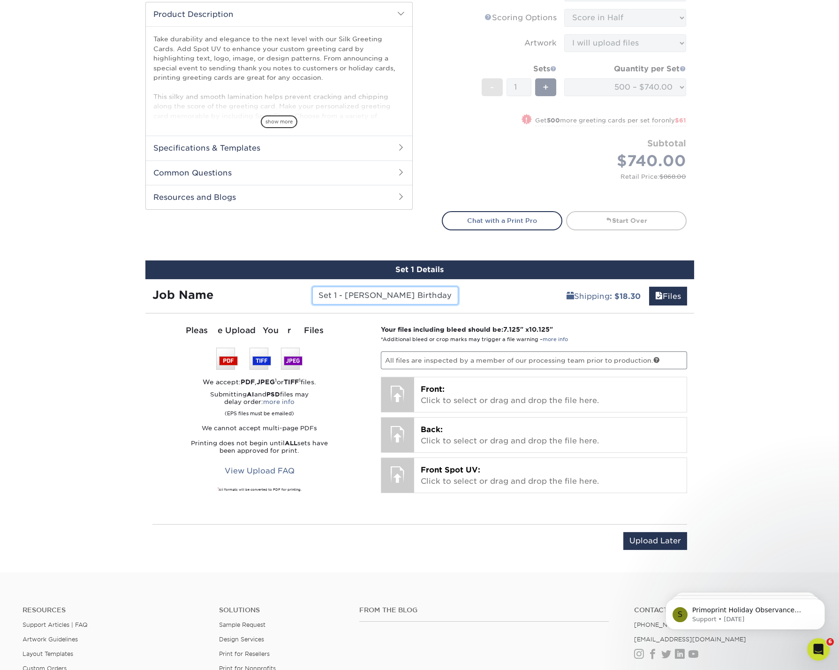
type input "Set 1 - Ricci Birthday Cards"
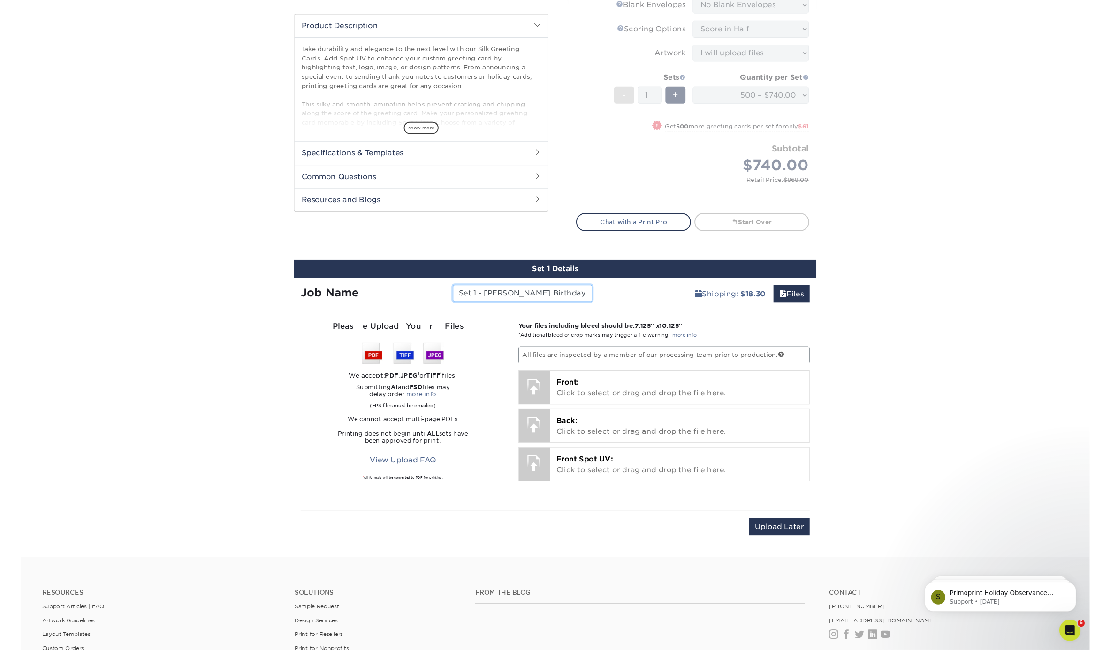
scroll to position [362, 0]
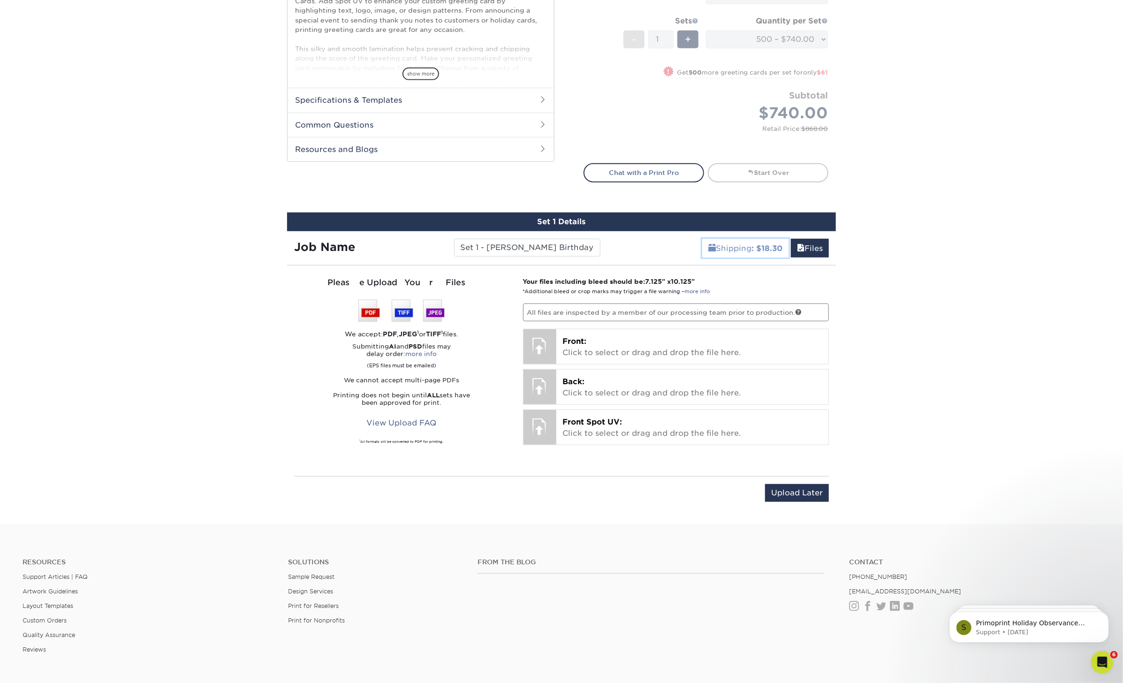
click at [739, 244] on link "Shipping : $18.30" at bounding box center [745, 248] width 86 height 19
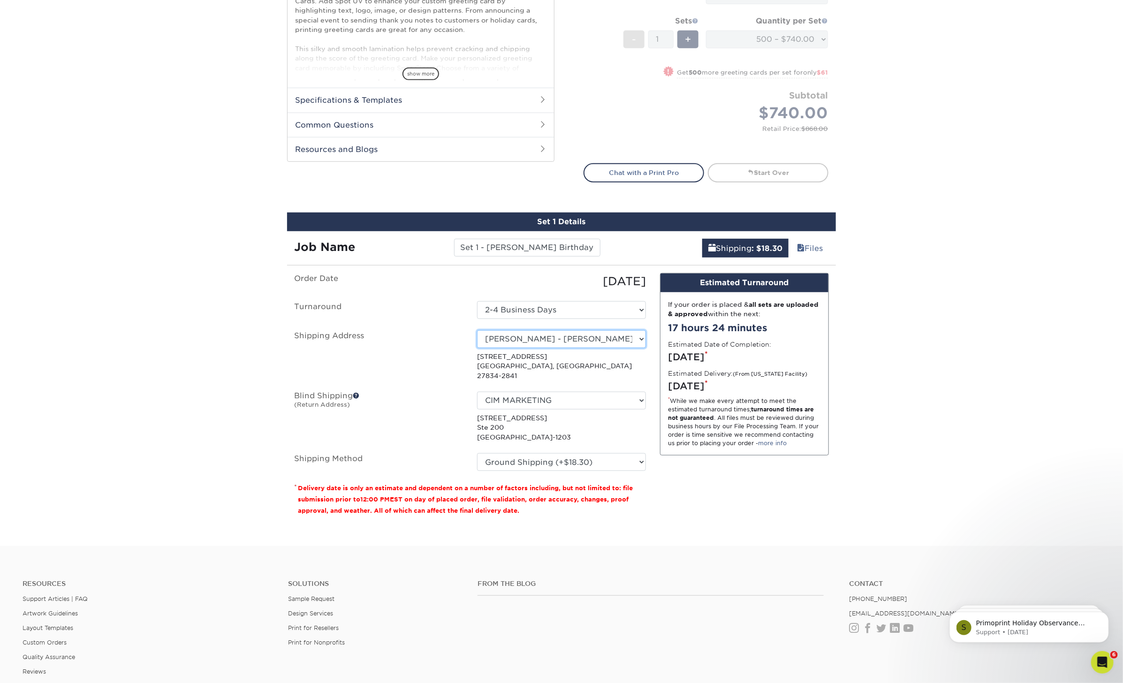
click at [513, 336] on select "Select One ACN -- C JONES ADRI-HOME Alejandra Morales BARRICADE CIM MARKETING C…" at bounding box center [561, 339] width 169 height 18
select select "92475"
click at [496, 454] on select "Please Select Ground Shipping (+$16.11) 3 Day Shipping Service (+$23.18) 2 Day …" at bounding box center [561, 462] width 169 height 18
click at [495, 458] on select "Please Select Ground Shipping (+$16.11) 3 Day Shipping Service (+$23.18) 2 Day …" at bounding box center [561, 462] width 169 height 18
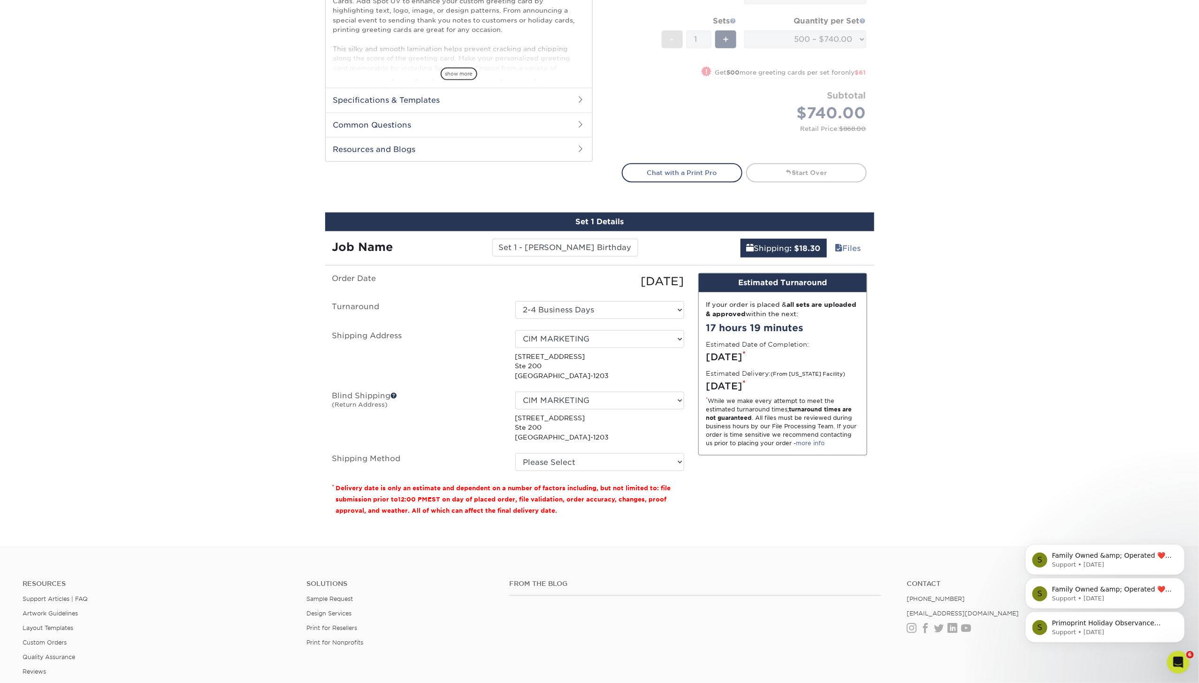
drag, startPoint x: 2207, startPoint y: 1163, endPoint x: 1094, endPoint y: 604, distance: 1245.5
drag, startPoint x: 1199, startPoint y: 678, endPoint x: 1206, endPoint y: 680, distance: 7.7
click at [839, 670] on html "Resources Menu Search Products Account Welcome, Adriana Primo Client Account Da…" at bounding box center [599, 229] width 1199 height 1182
